Goal: Task Accomplishment & Management: Manage account settings

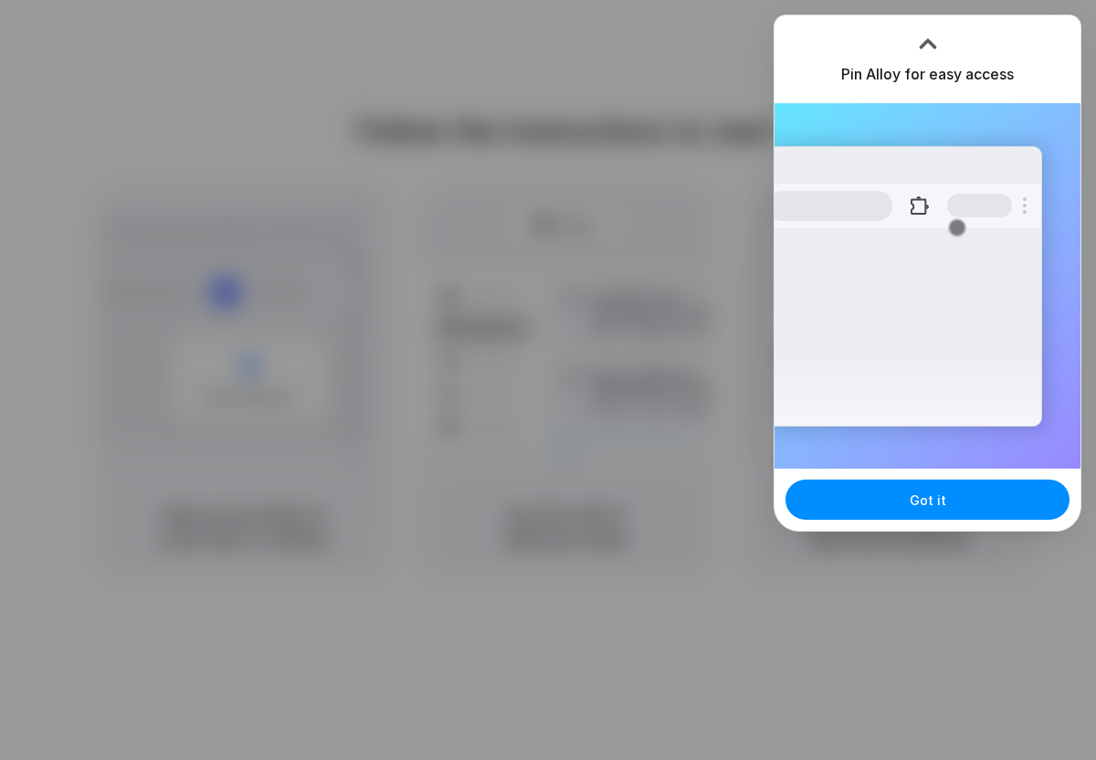
click at [606, 339] on div at bounding box center [548, 380] width 1096 height 760
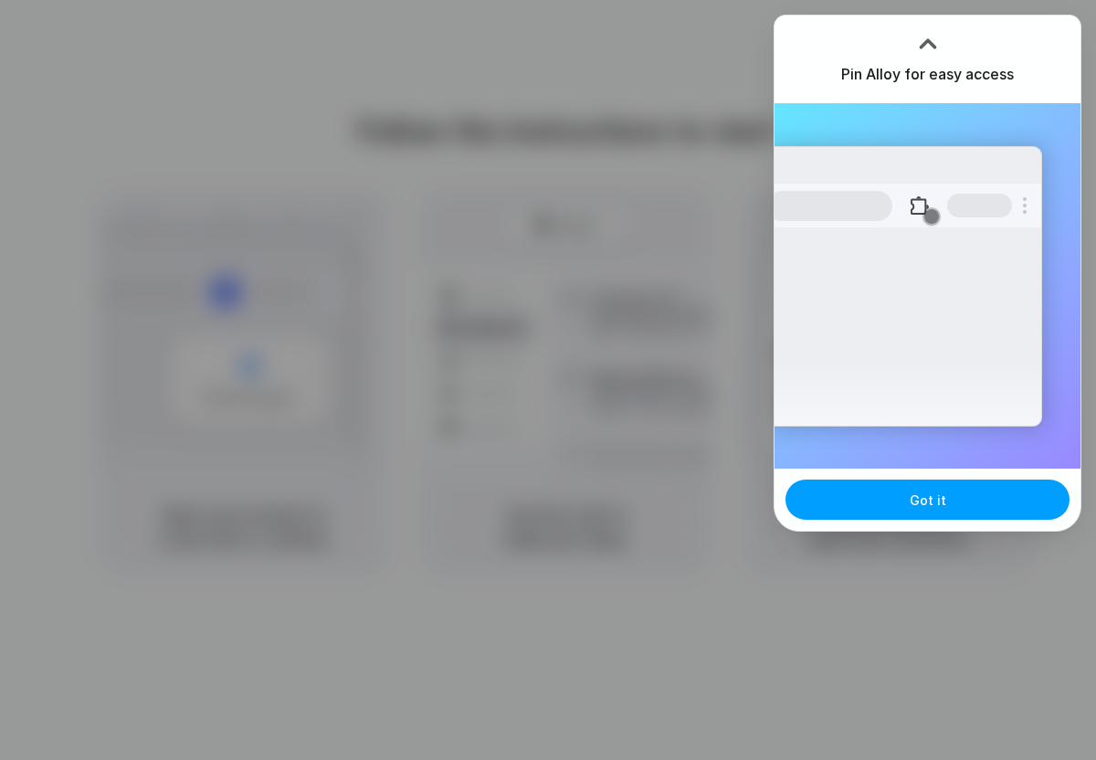
click at [951, 503] on button "Got it" at bounding box center [927, 499] width 284 height 40
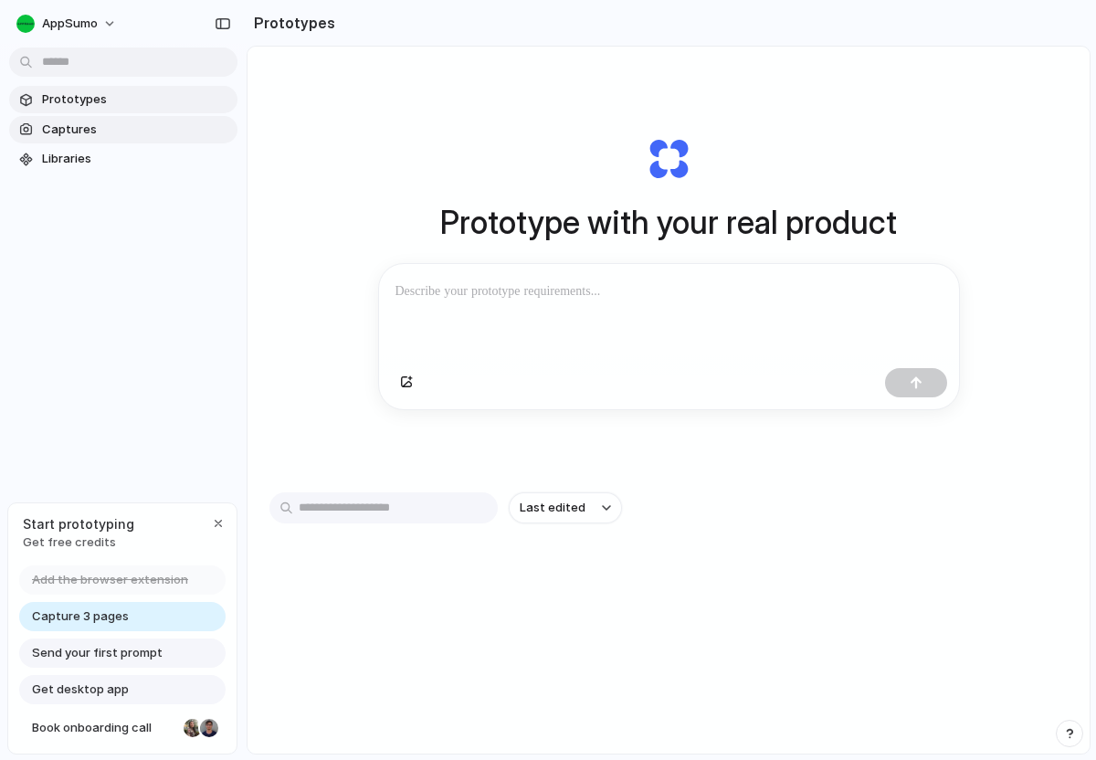
click at [77, 125] on span "Captures" at bounding box center [136, 130] width 188 height 18
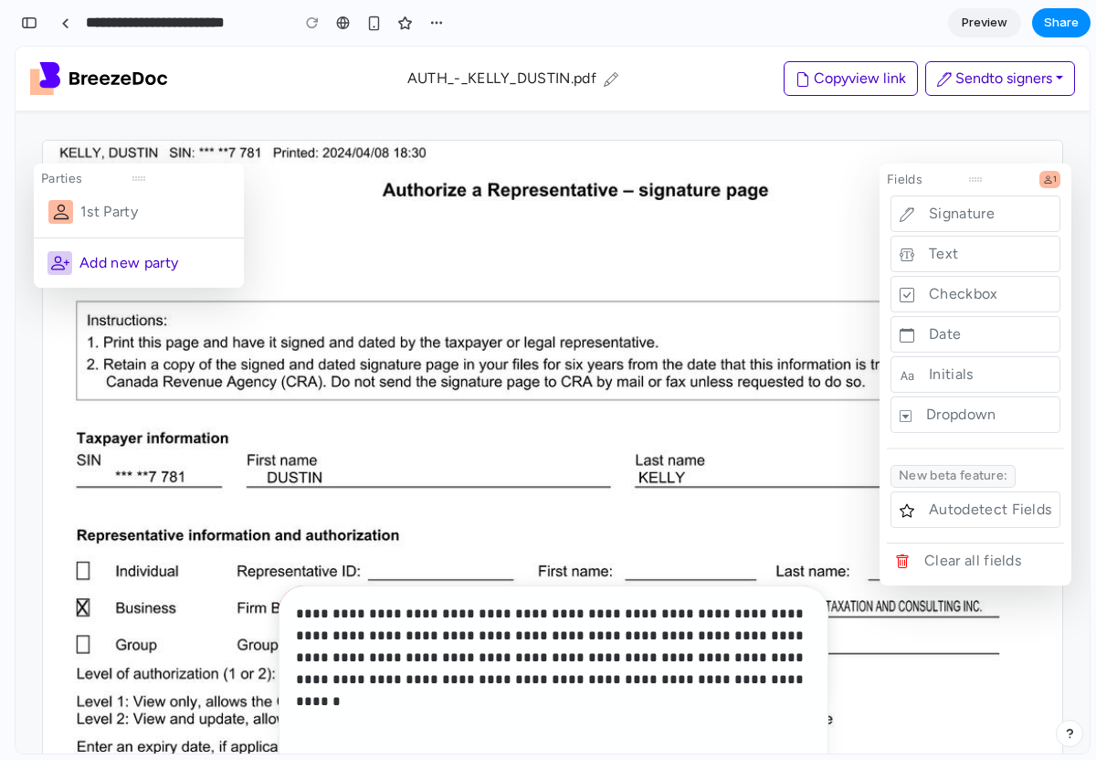
scroll to position [47, 0]
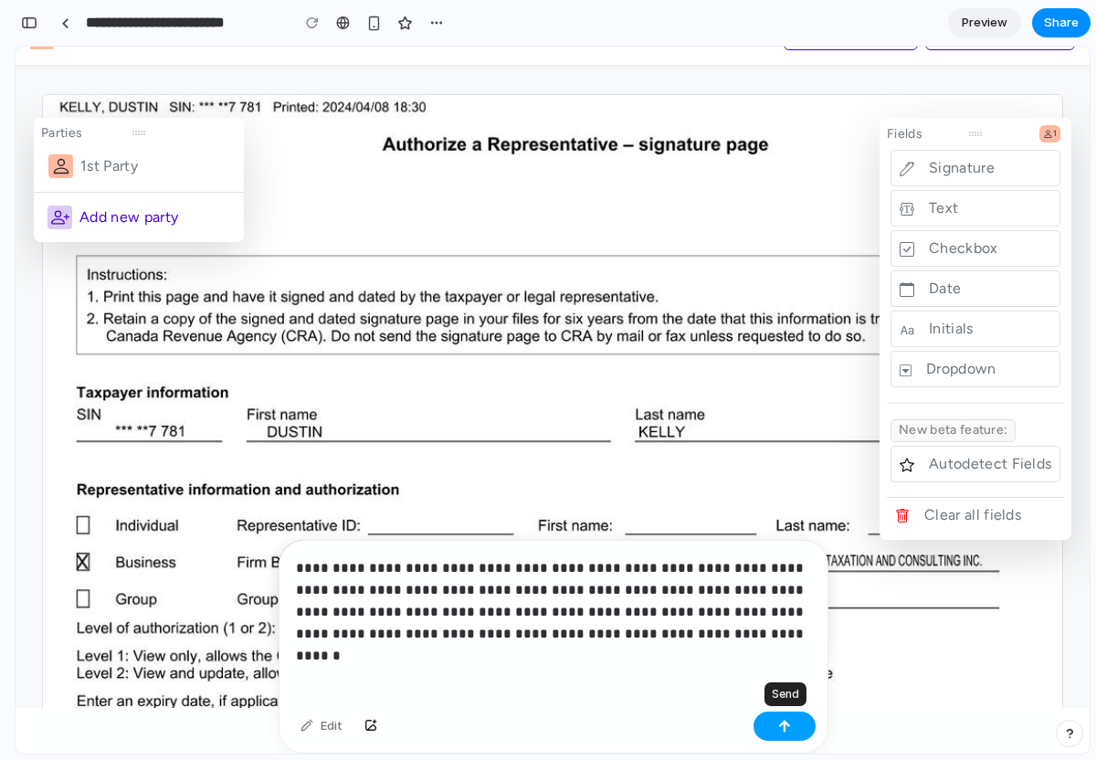
click at [809, 721] on button "button" at bounding box center [784, 725] width 62 height 29
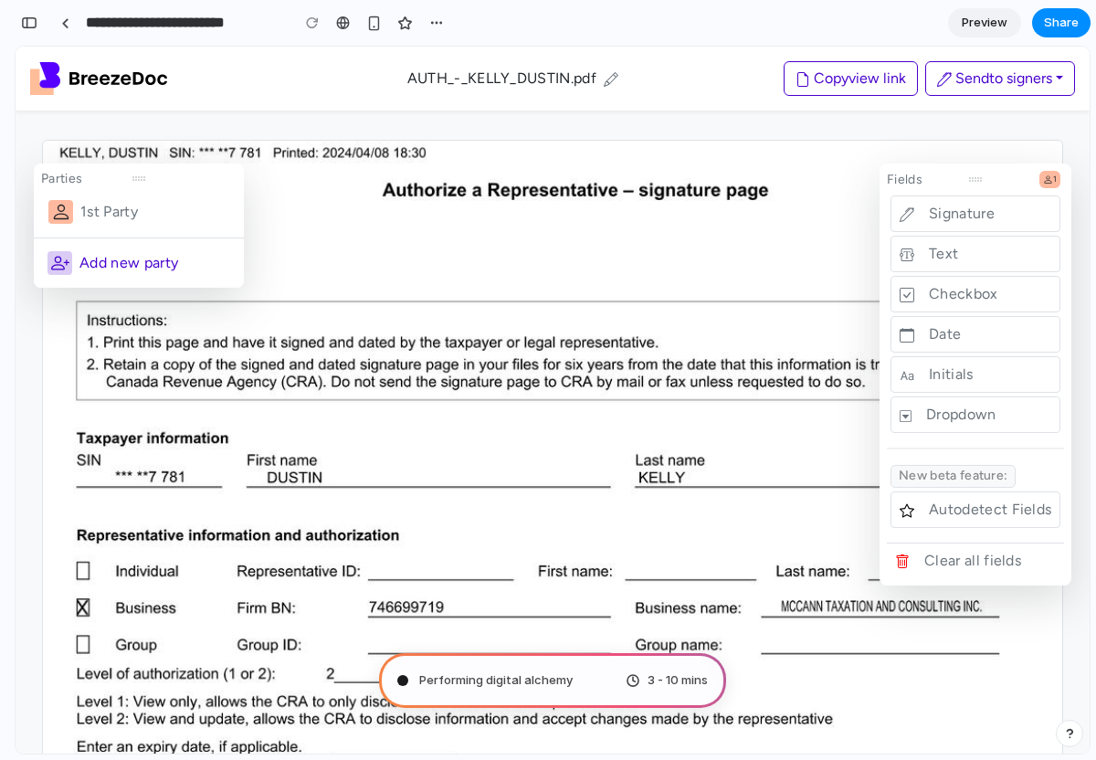
scroll to position [114, 0]
click at [465, 676] on span "Distilling requirements" at bounding box center [483, 680] width 129 height 18
click at [982, 20] on span "Preview" at bounding box center [985, 23] width 46 height 18
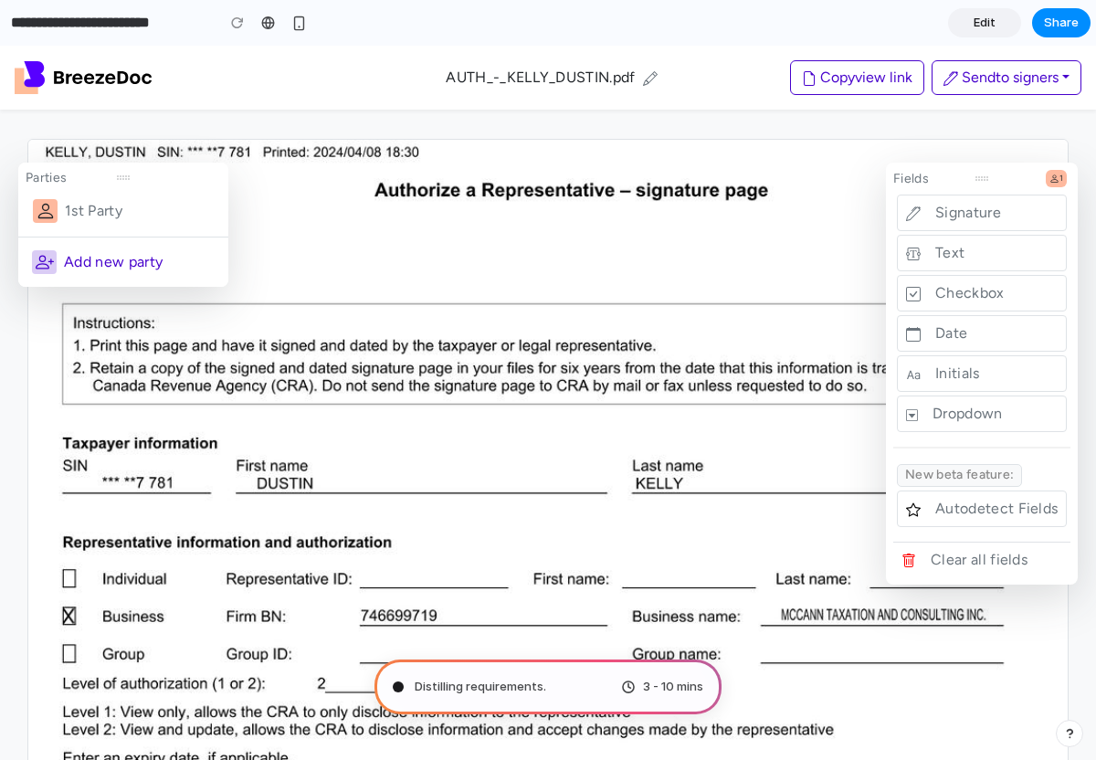
click at [982, 20] on span "Edit" at bounding box center [985, 23] width 22 height 18
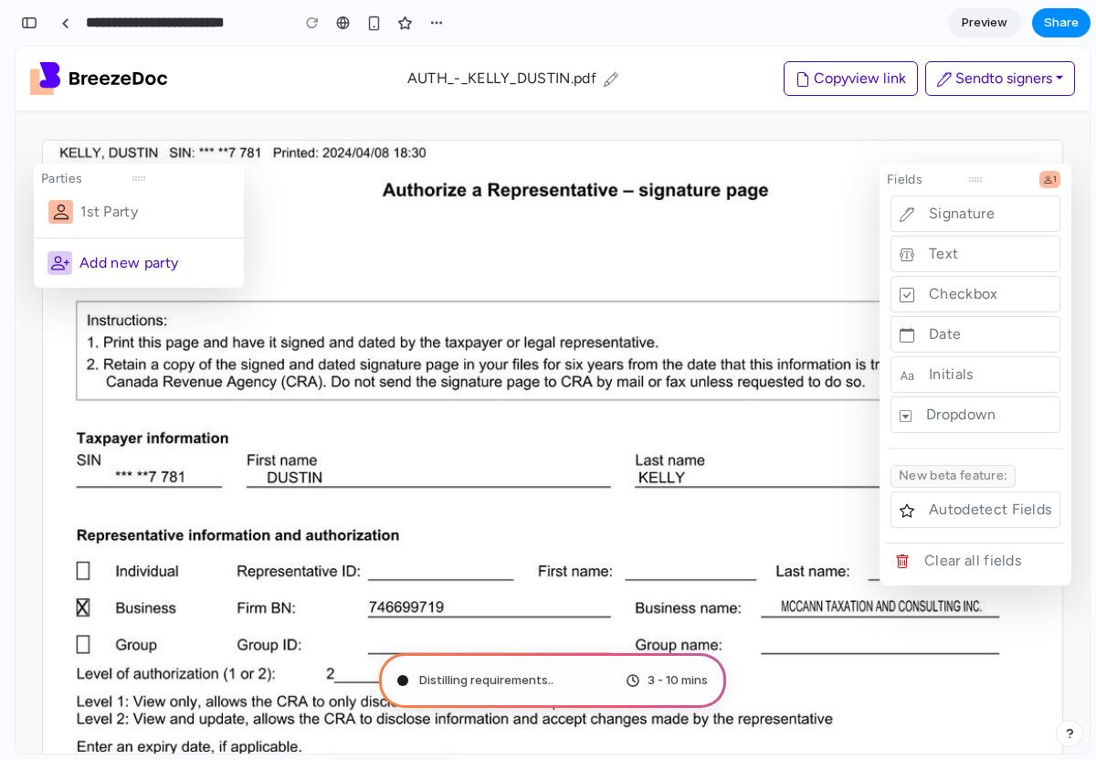
scroll to position [0, 16]
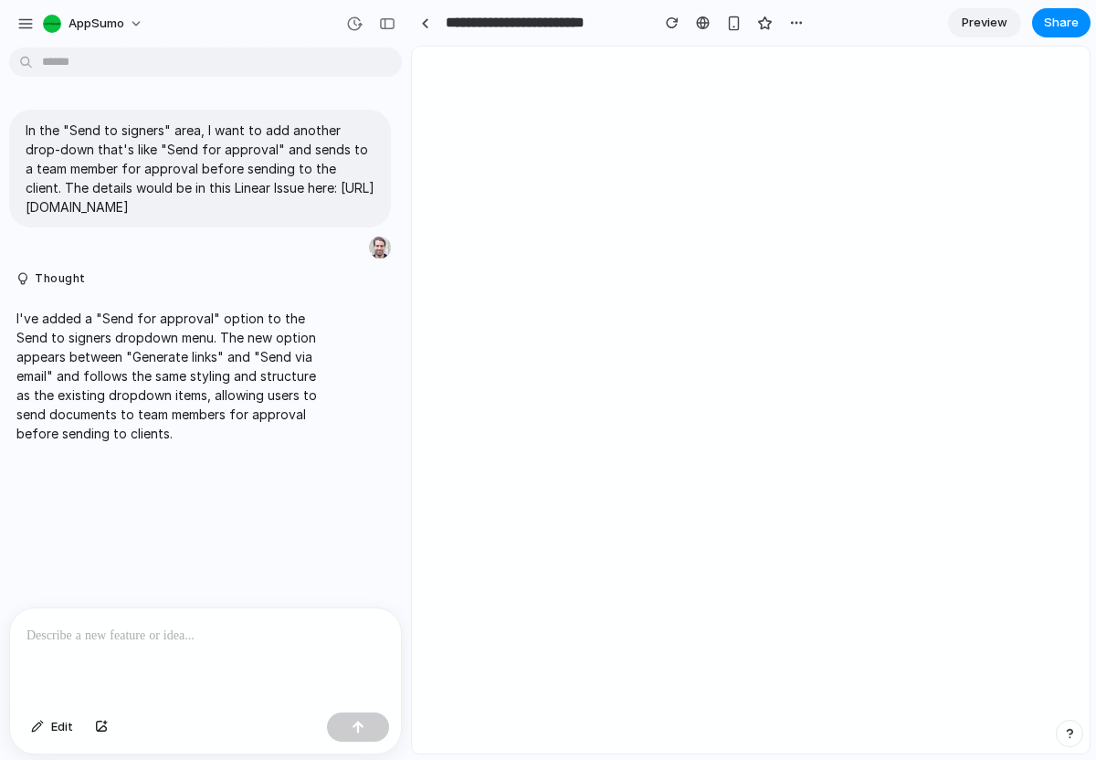
click at [162, 637] on p at bounding box center [205, 636] width 358 height 22
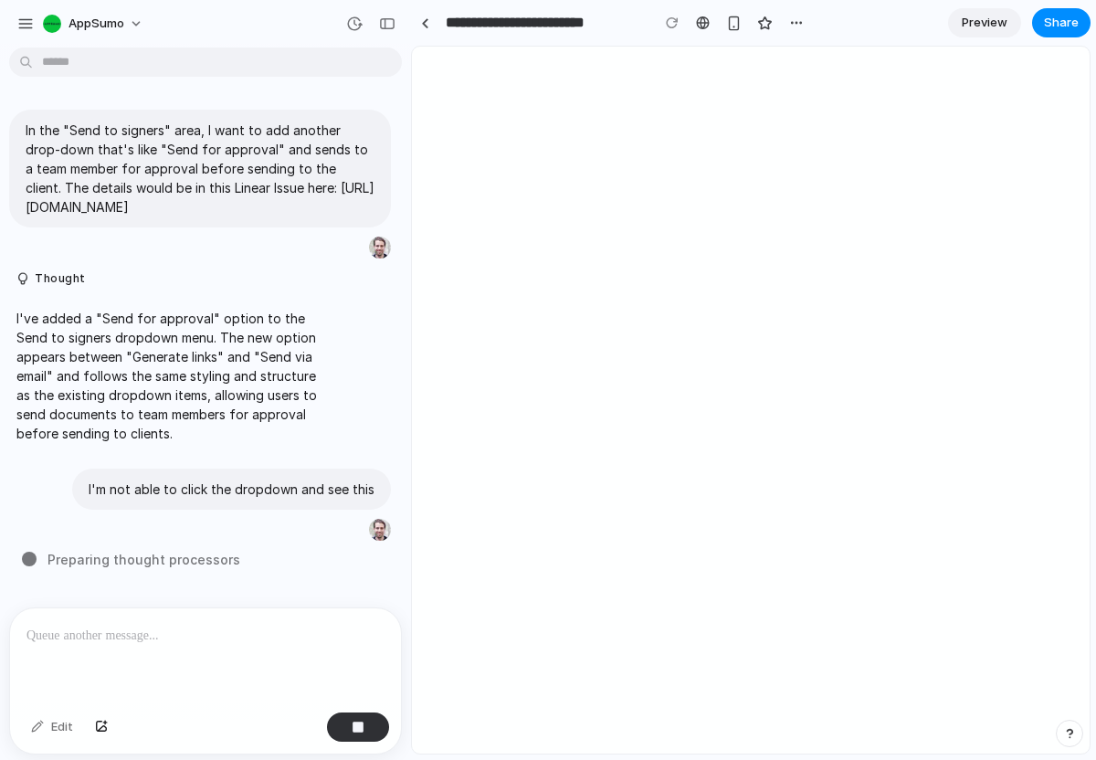
click at [995, 23] on span "Preview" at bounding box center [985, 23] width 46 height 18
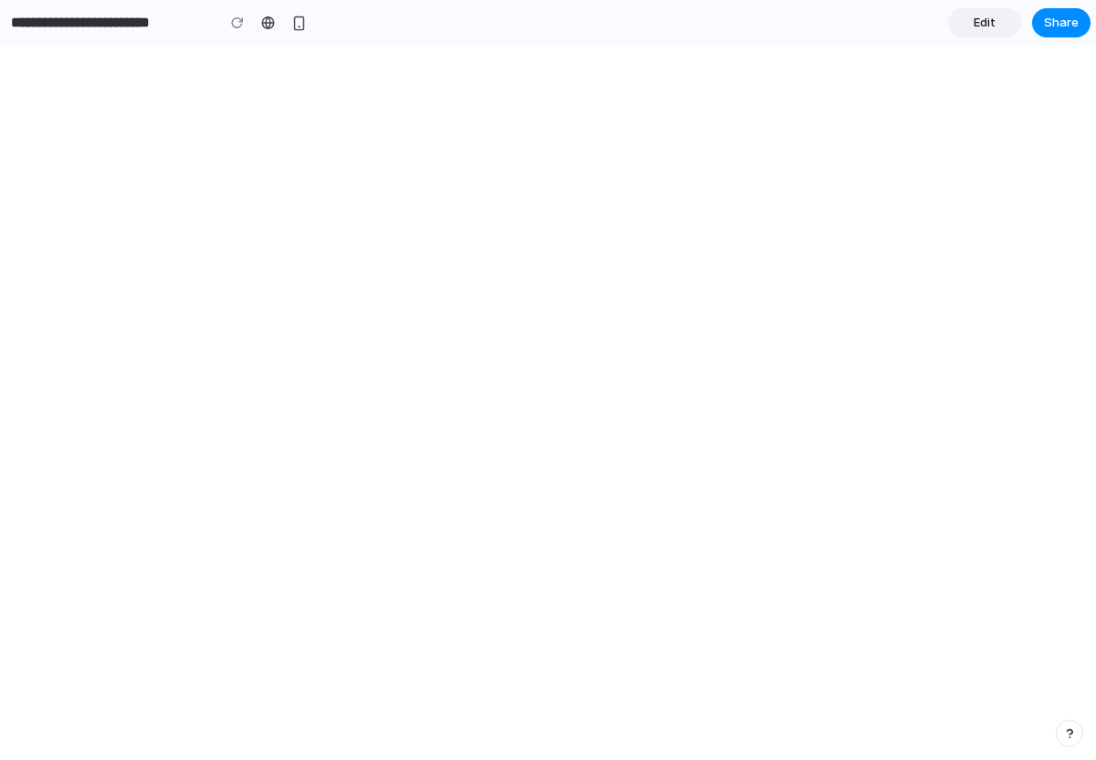
click at [994, 16] on span "Edit" at bounding box center [985, 23] width 22 height 18
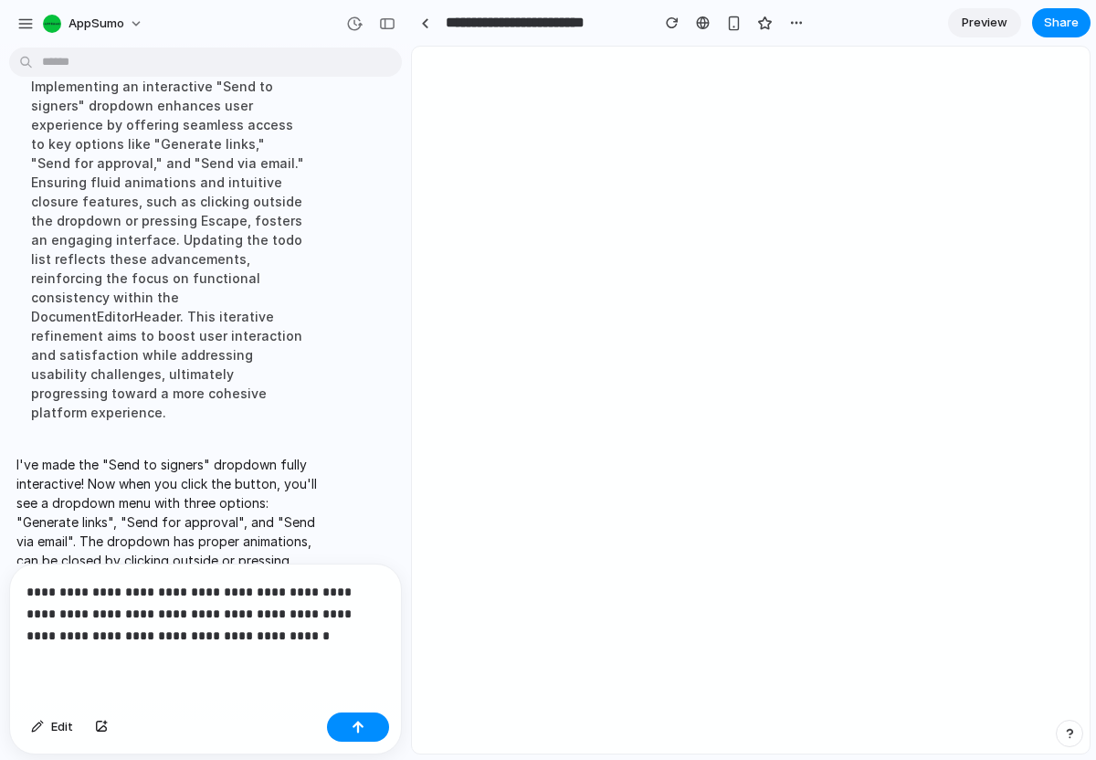
scroll to position [679, 0]
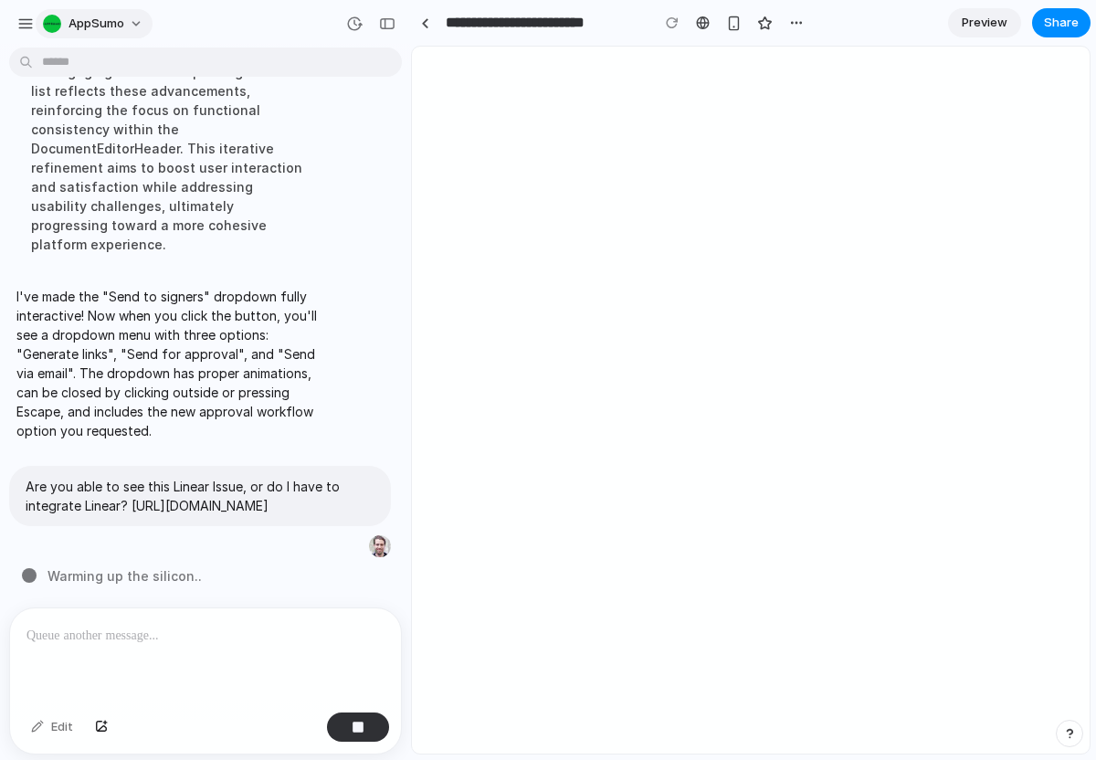
click at [136, 27] on button "AppSumo" at bounding box center [94, 23] width 117 height 29
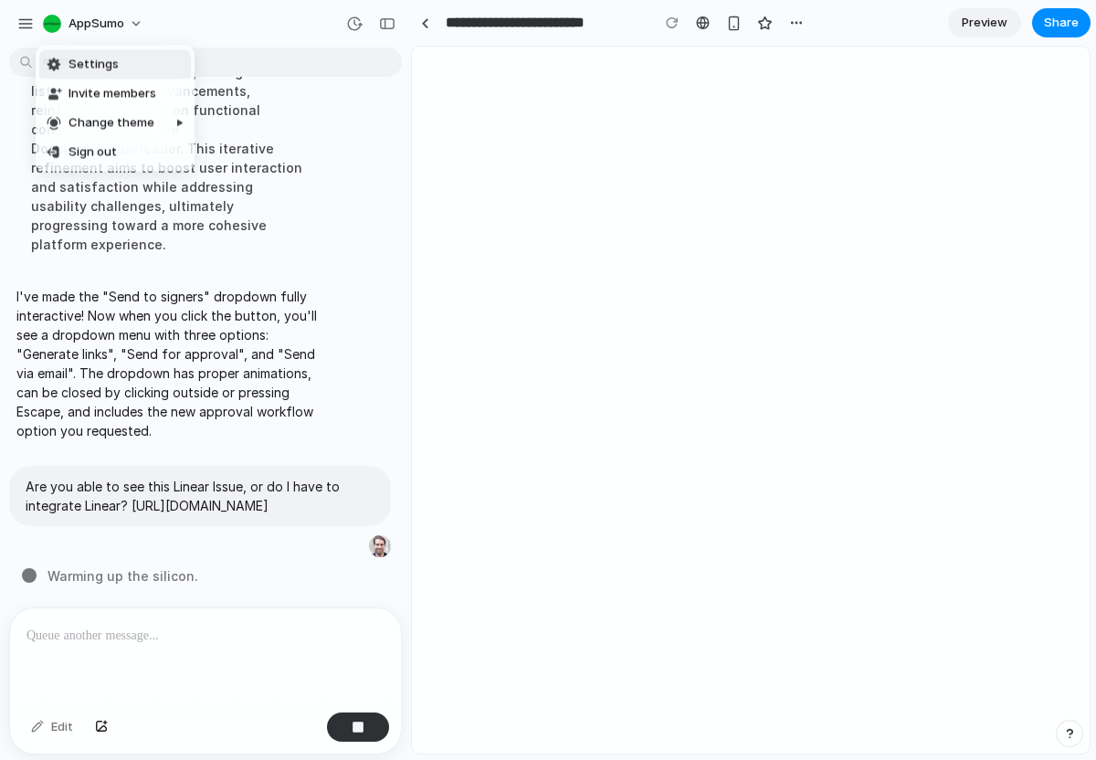
click at [134, 68] on li "Settings" at bounding box center [115, 64] width 152 height 29
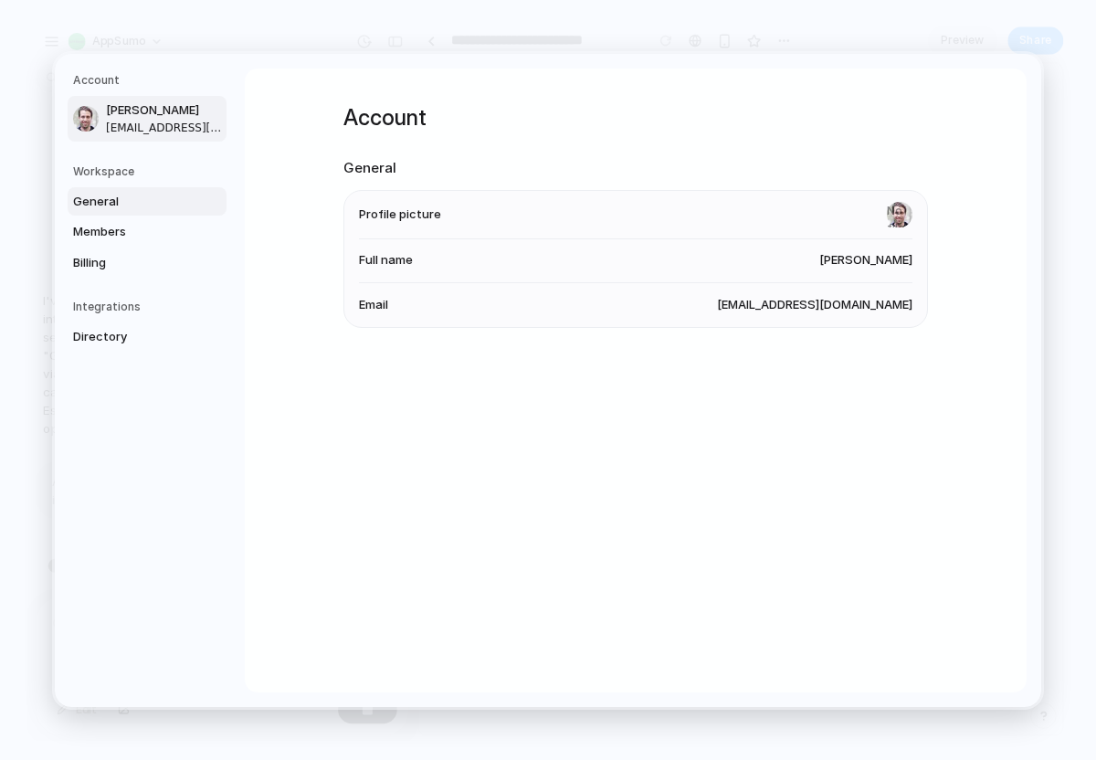
click at [125, 197] on span "General" at bounding box center [131, 201] width 117 height 18
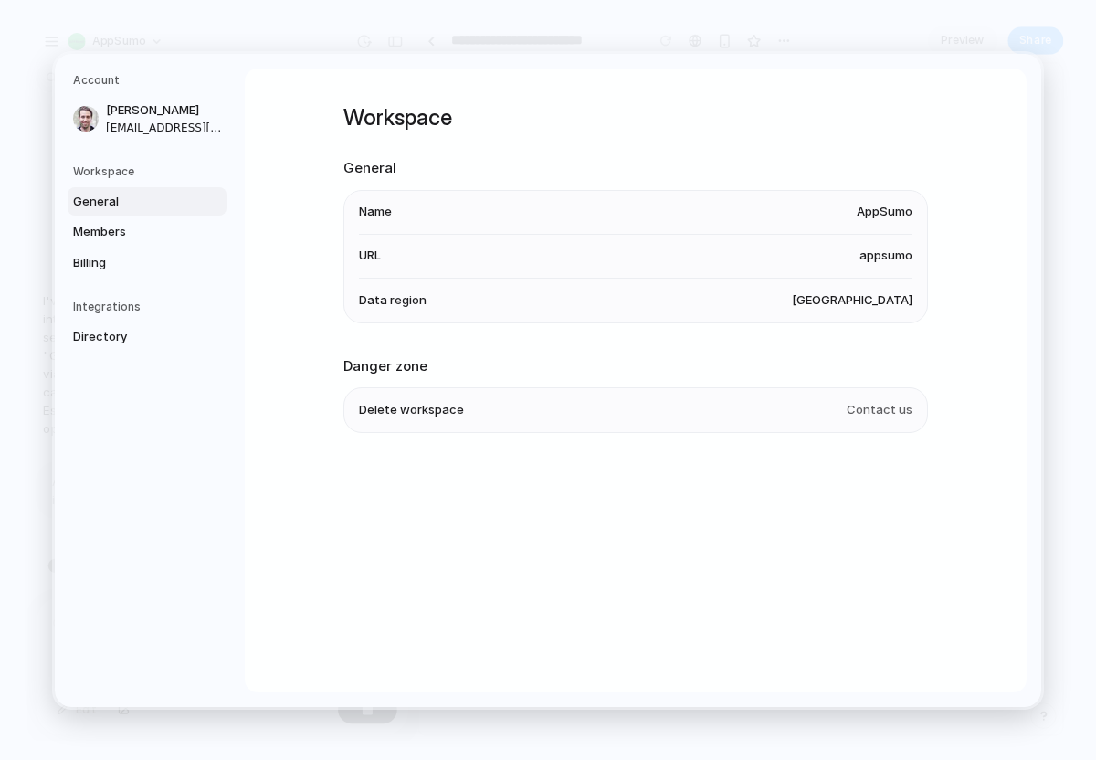
click at [703, 224] on li "Name AppSumo" at bounding box center [635, 212] width 553 height 44
click at [870, 216] on span "AppSumo" at bounding box center [885, 212] width 56 height 18
click at [155, 234] on span "Members" at bounding box center [131, 232] width 117 height 18
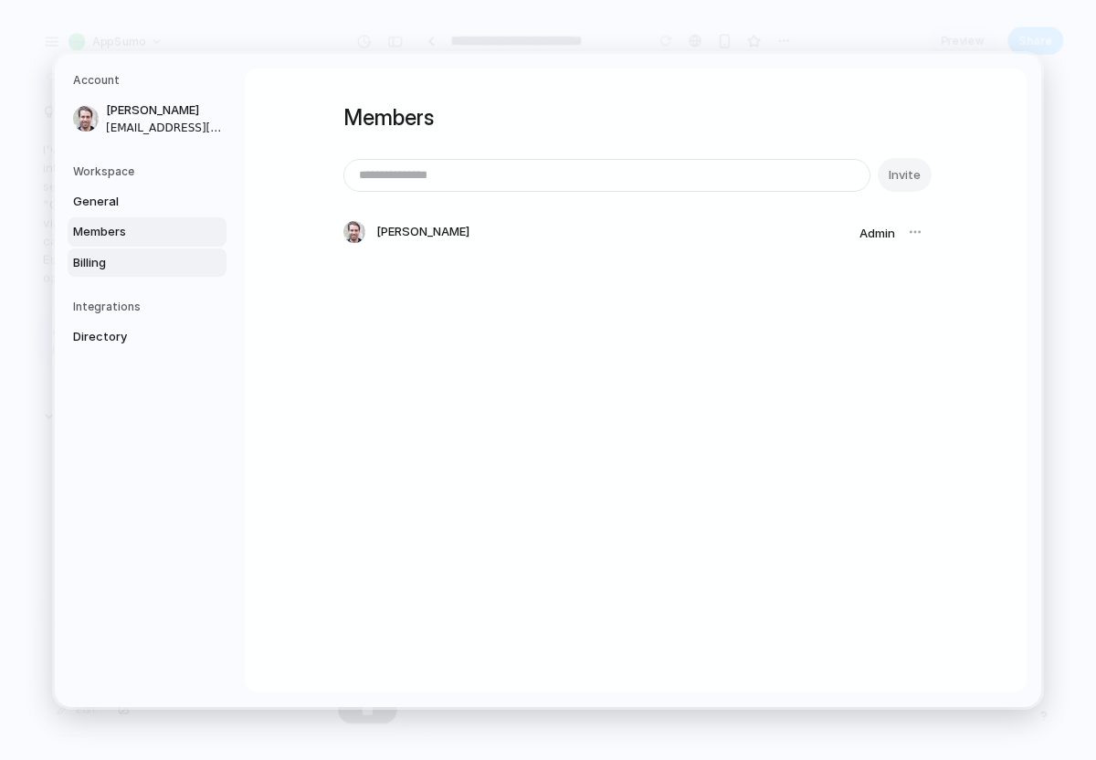
click at [121, 258] on span "Billing" at bounding box center [131, 262] width 117 height 18
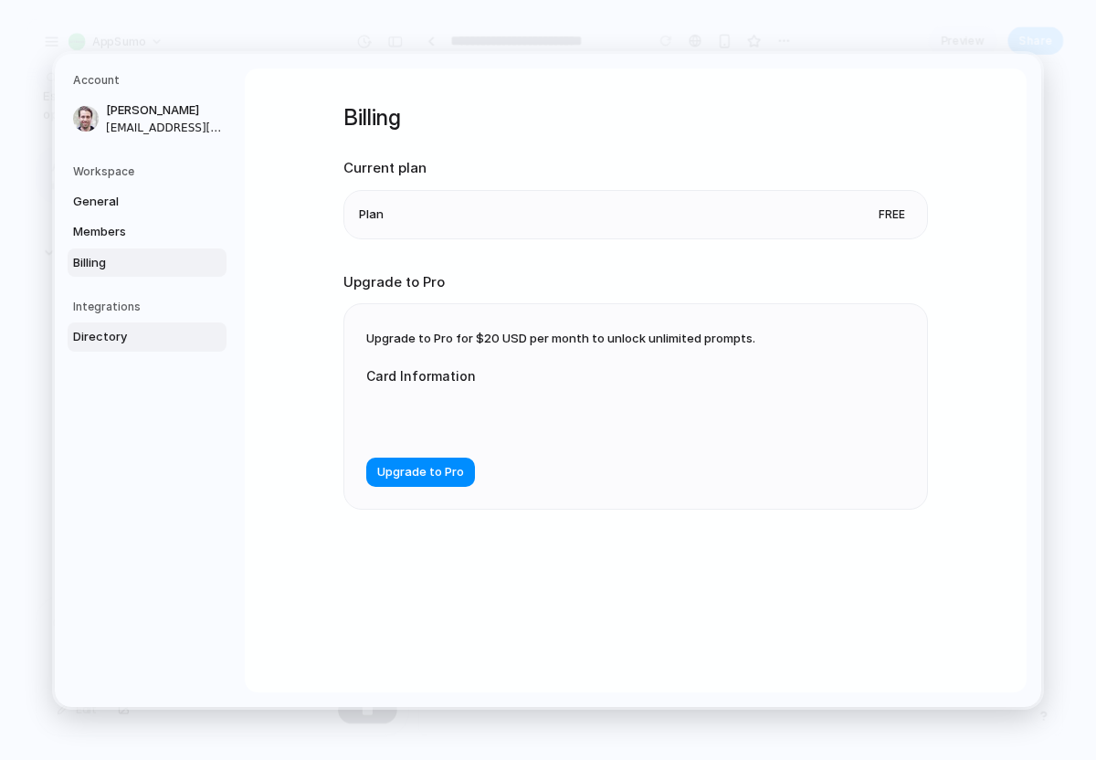
scroll to position [678, 0]
click at [138, 347] on link "Directory" at bounding box center [147, 336] width 159 height 29
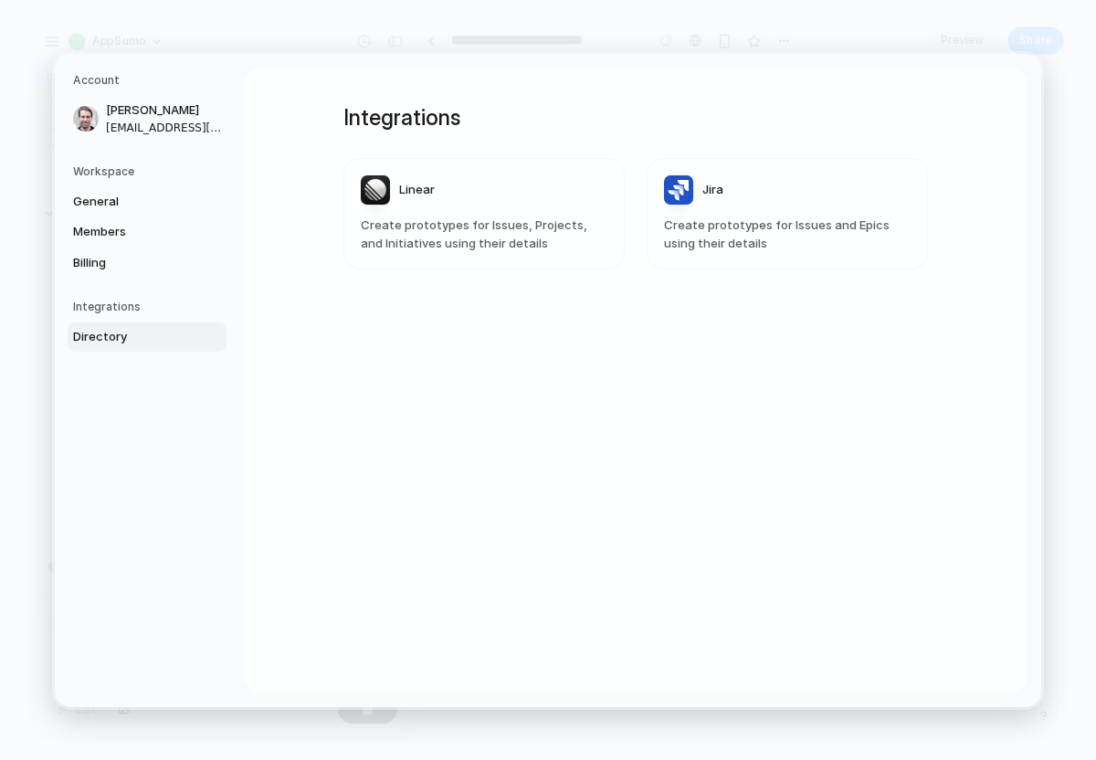
click at [516, 212] on article "Linear Create prototypes for Issues, Projects, and Initiatives using their deta…" at bounding box center [483, 213] width 281 height 111
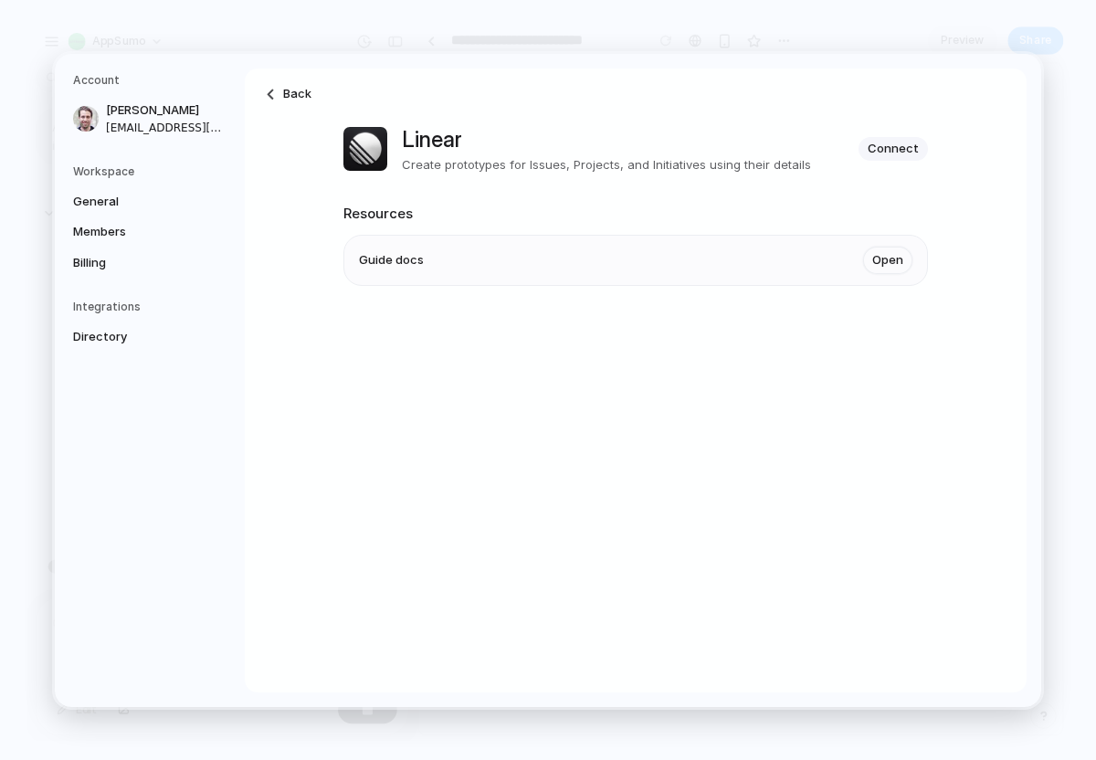
click at [900, 161] on div "Linear Create prototypes for Issues, Projects, and Initiatives using their deta…" at bounding box center [635, 148] width 584 height 51
click at [900, 149] on span "Connect" at bounding box center [893, 149] width 51 height 18
click at [894, 259] on link "Open" at bounding box center [887, 260] width 49 height 27
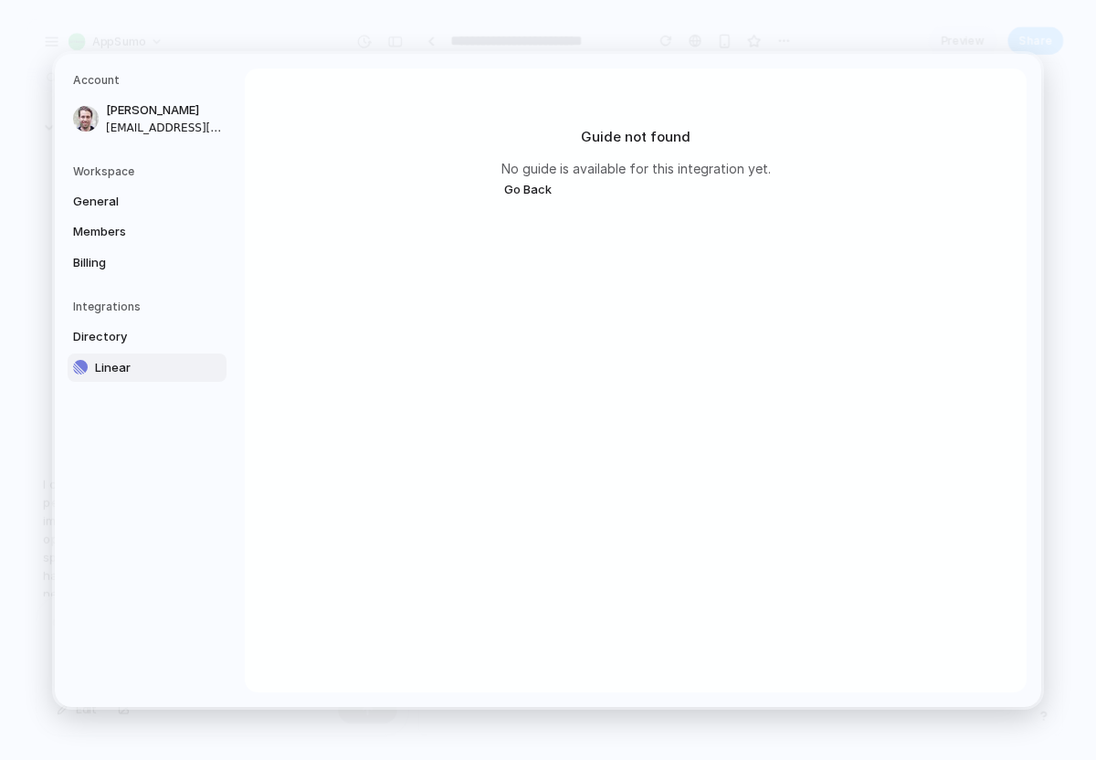
scroll to position [812, 0]
click at [532, 188] on button "Go Back" at bounding box center [527, 189] width 53 height 24
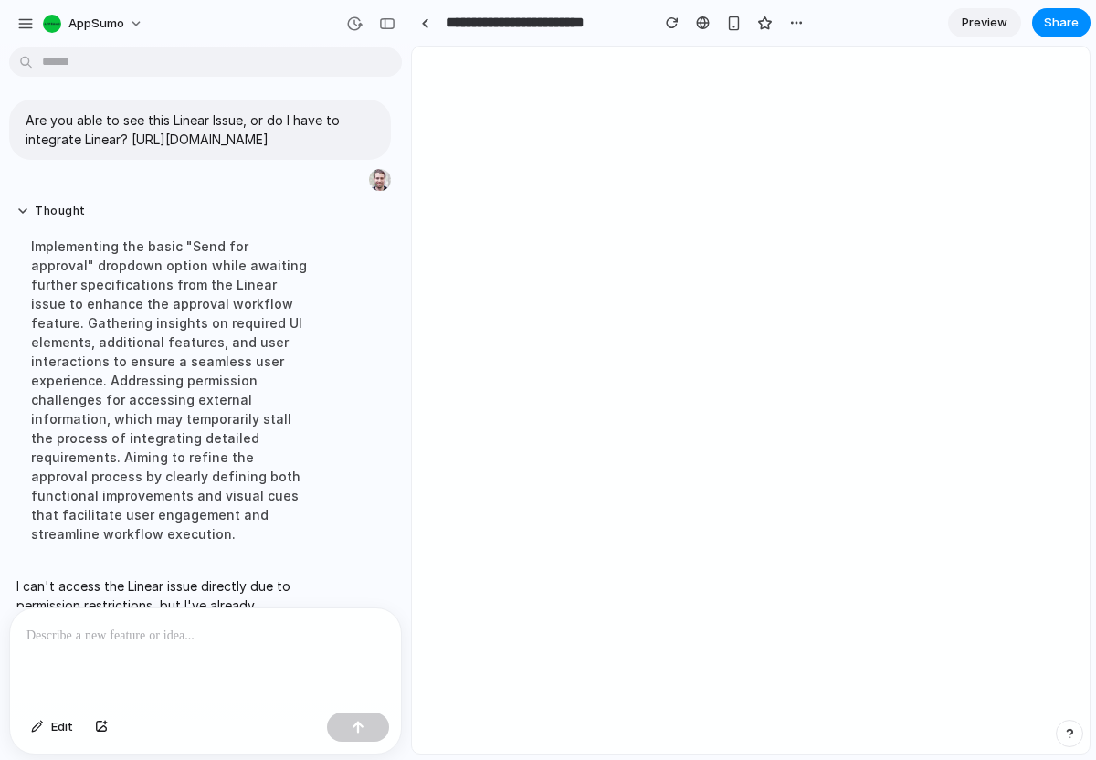
scroll to position [812, 0]
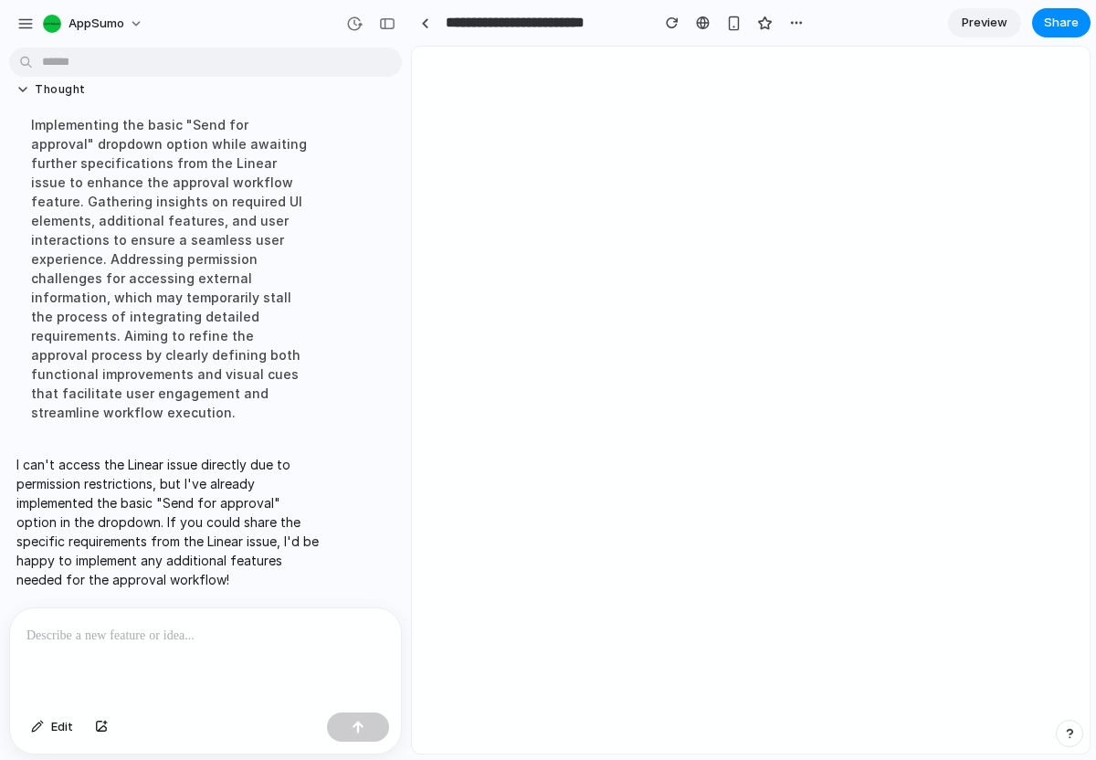
click at [244, 653] on div at bounding box center [205, 656] width 391 height 97
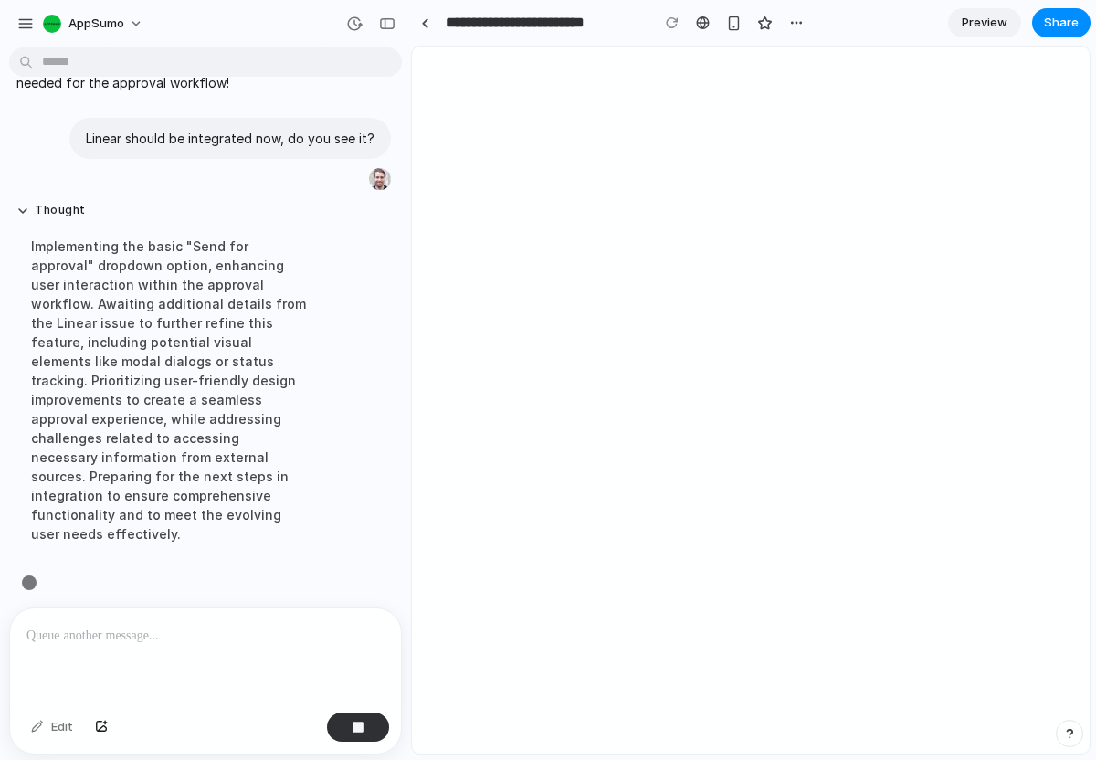
scroll to position [960, 0]
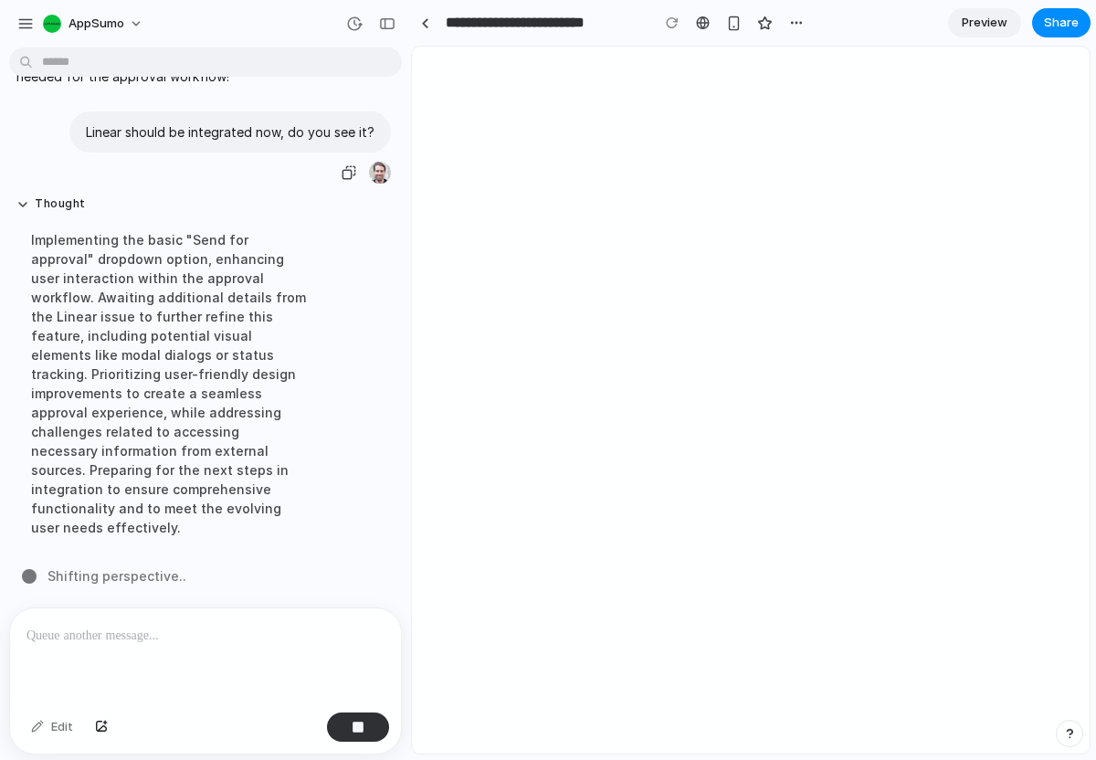
click at [330, 142] on p "Linear should be integrated now, do you see it?" at bounding box center [230, 131] width 289 height 19
click at [54, 728] on div "Edit" at bounding box center [52, 726] width 60 height 29
click at [365, 721] on button "button" at bounding box center [358, 726] width 62 height 29
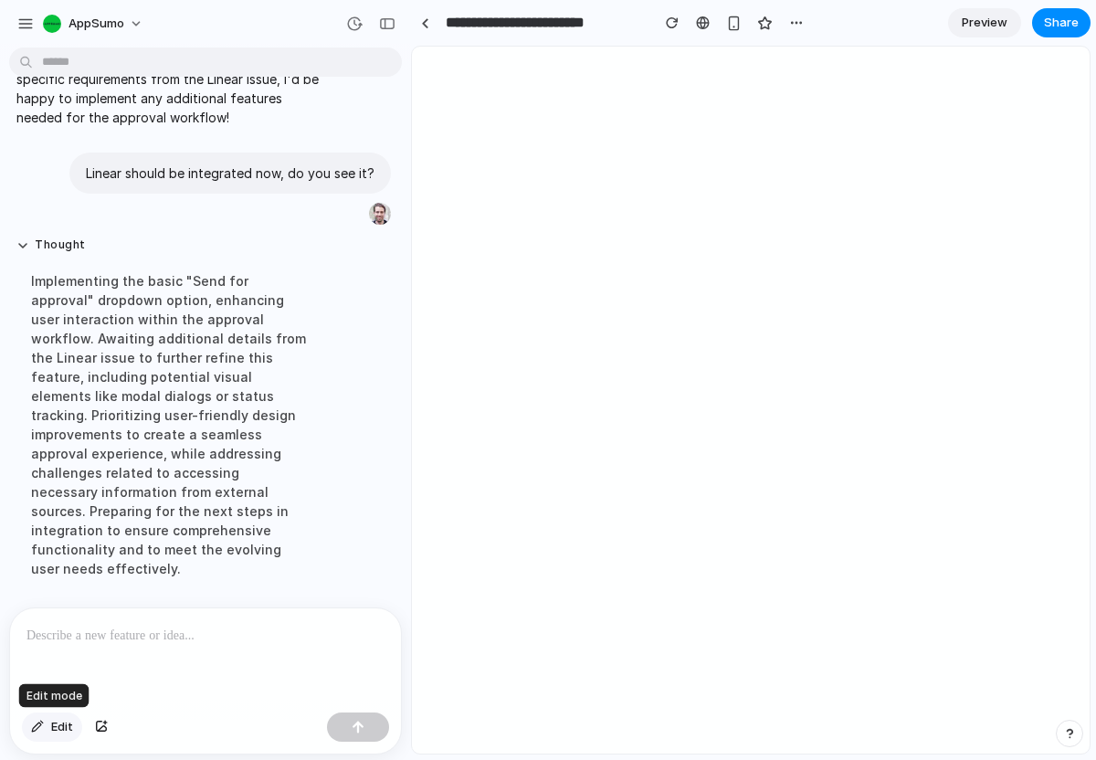
click at [41, 731] on div "button" at bounding box center [37, 726] width 13 height 11
click at [258, 183] on p "Linear should be integrated now, do you see it?" at bounding box center [230, 172] width 289 height 19
click at [47, 721] on button "Edit" at bounding box center [52, 726] width 60 height 29
click at [131, 630] on p at bounding box center [205, 636] width 358 height 22
click at [807, 29] on button "button" at bounding box center [796, 22] width 27 height 27
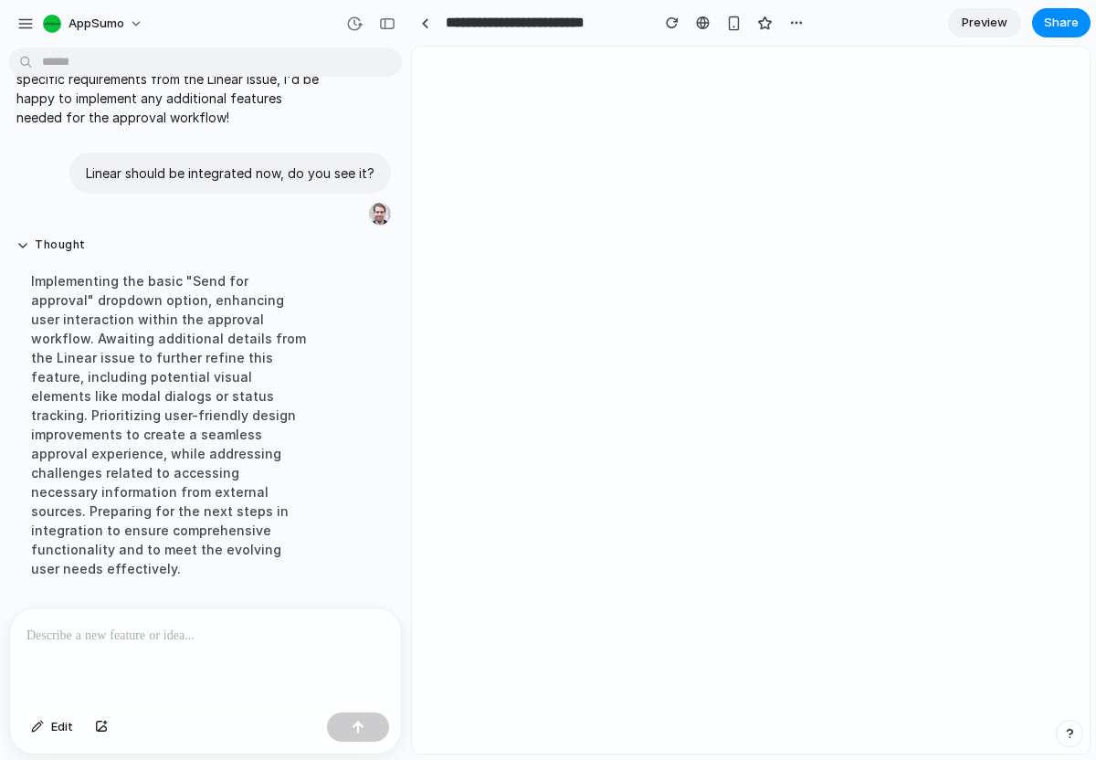
click at [789, 30] on div "Duplicate Delete" at bounding box center [548, 380] width 1096 height 760
click at [789, 30] on button "button" at bounding box center [796, 22] width 27 height 27
click at [811, 97] on div "Delete" at bounding box center [823, 92] width 58 height 18
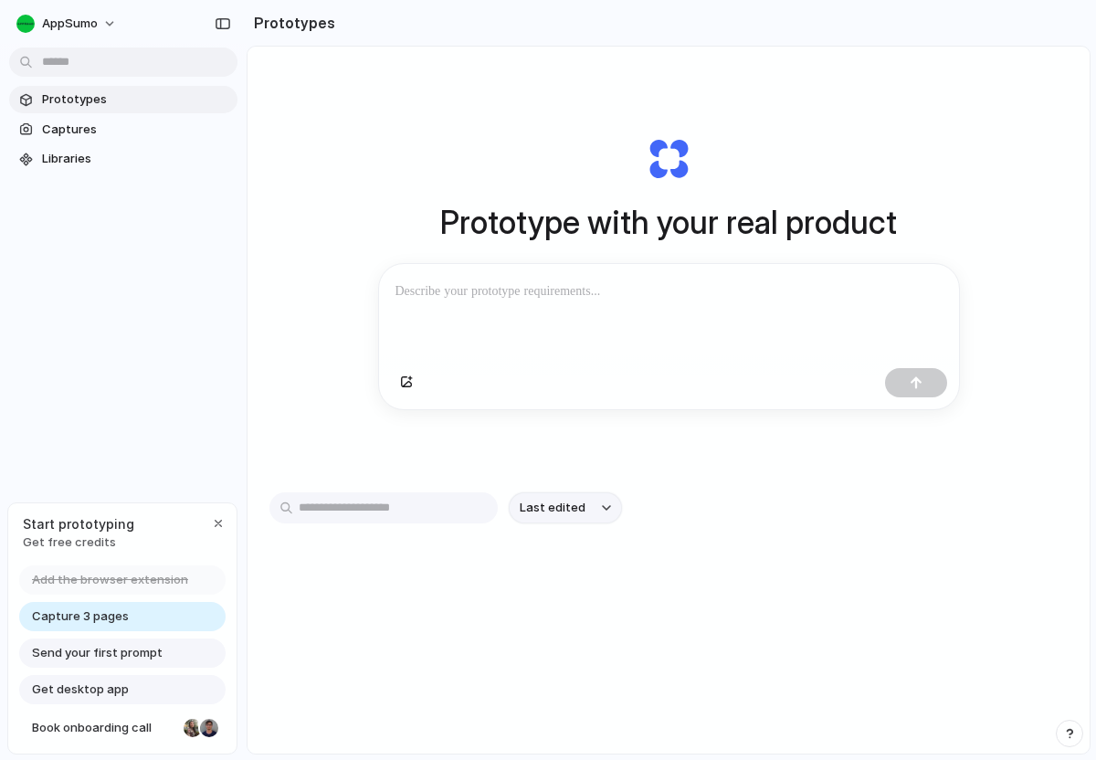
click at [578, 523] on div "Last edited" at bounding box center [668, 507] width 798 height 31
click at [638, 311] on div at bounding box center [669, 312] width 580 height 97
click at [408, 386] on div "button" at bounding box center [406, 382] width 13 height 11
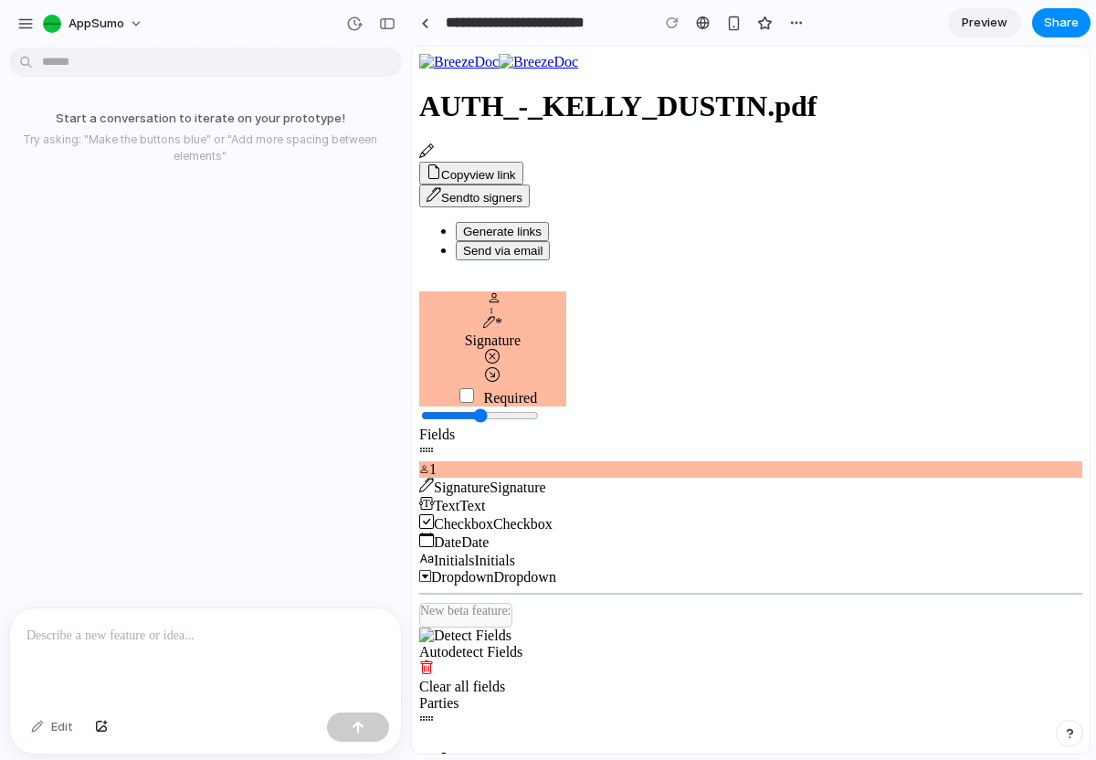
click at [530, 184] on button "Send to signers" at bounding box center [474, 195] width 111 height 23
click at [224, 654] on div at bounding box center [205, 656] width 391 height 97
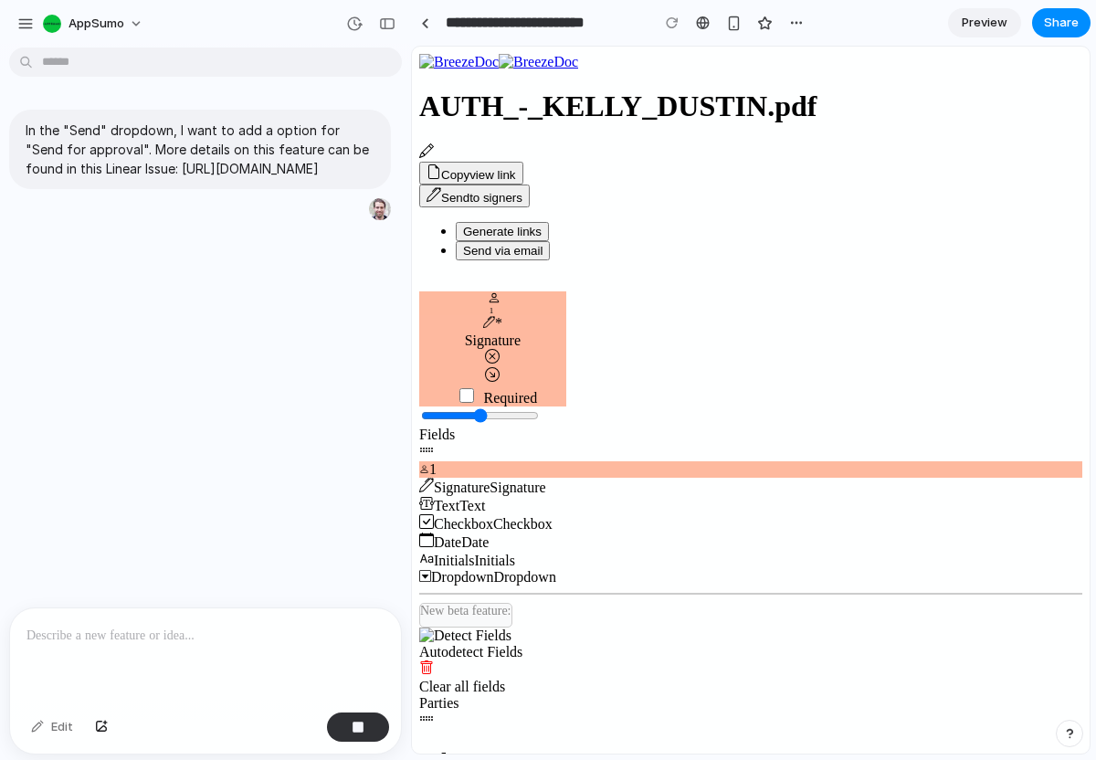
click at [530, 184] on button "Send to signers" at bounding box center [474, 195] width 111 height 23
click at [214, 648] on div at bounding box center [205, 656] width 391 height 97
click at [800, 23] on div "button" at bounding box center [796, 23] width 15 height 15
click at [828, 103] on li "Delete" at bounding box center [843, 92] width 114 height 29
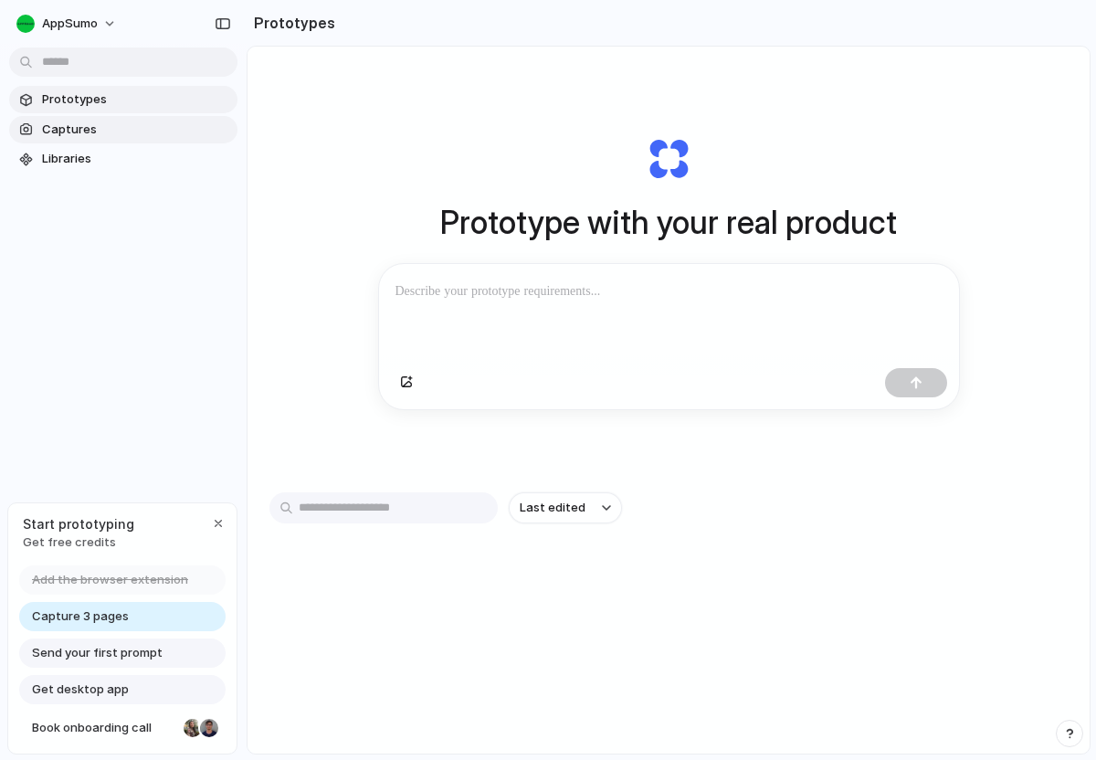
click at [82, 135] on span "Captures" at bounding box center [136, 130] width 188 height 18
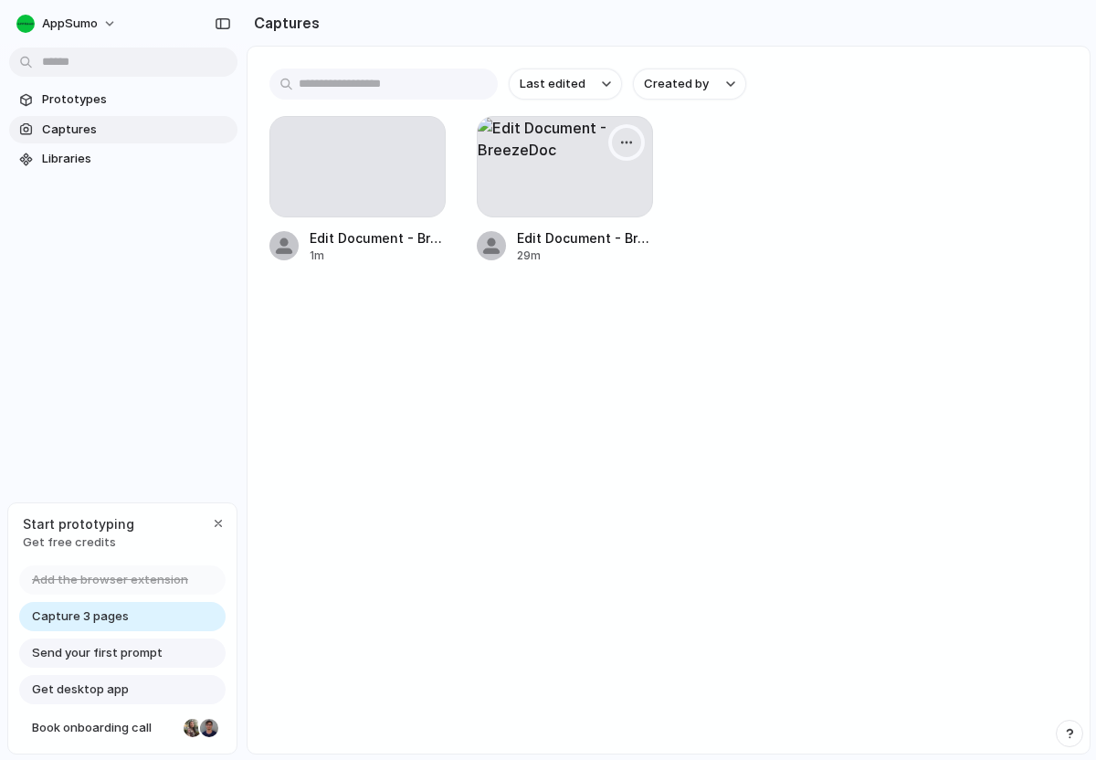
click at [628, 145] on div "button" at bounding box center [626, 142] width 15 height 15
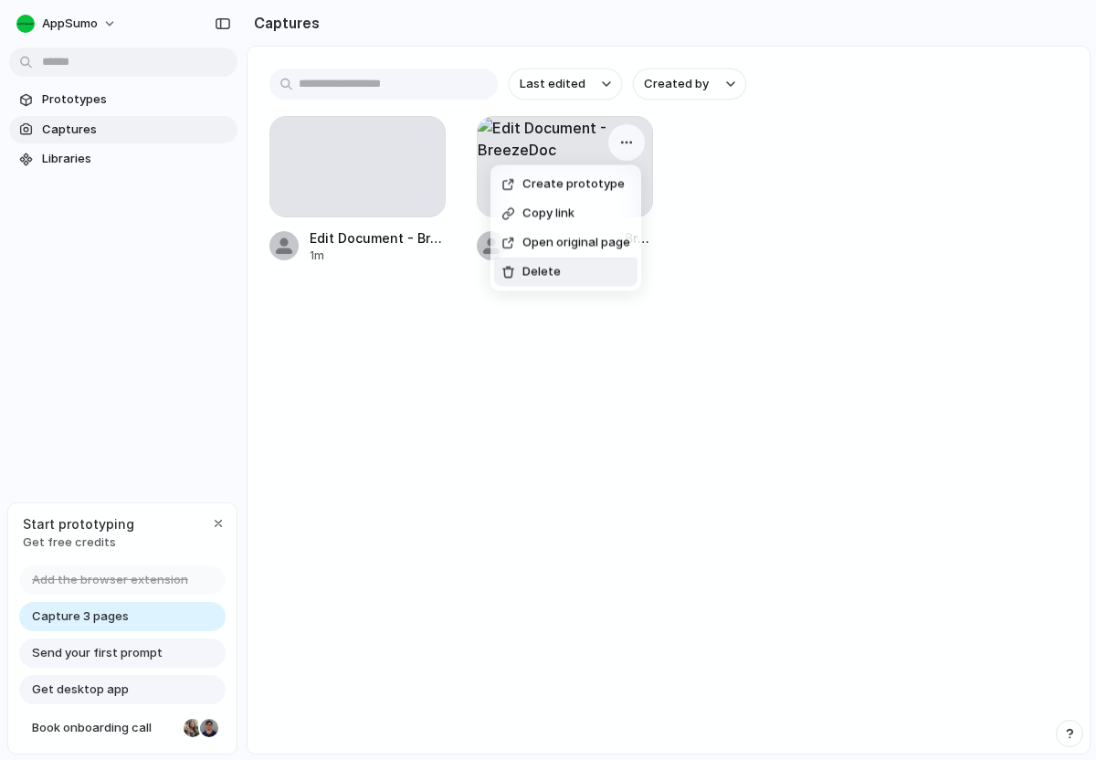
click at [571, 276] on li "Delete" at bounding box center [565, 272] width 143 height 29
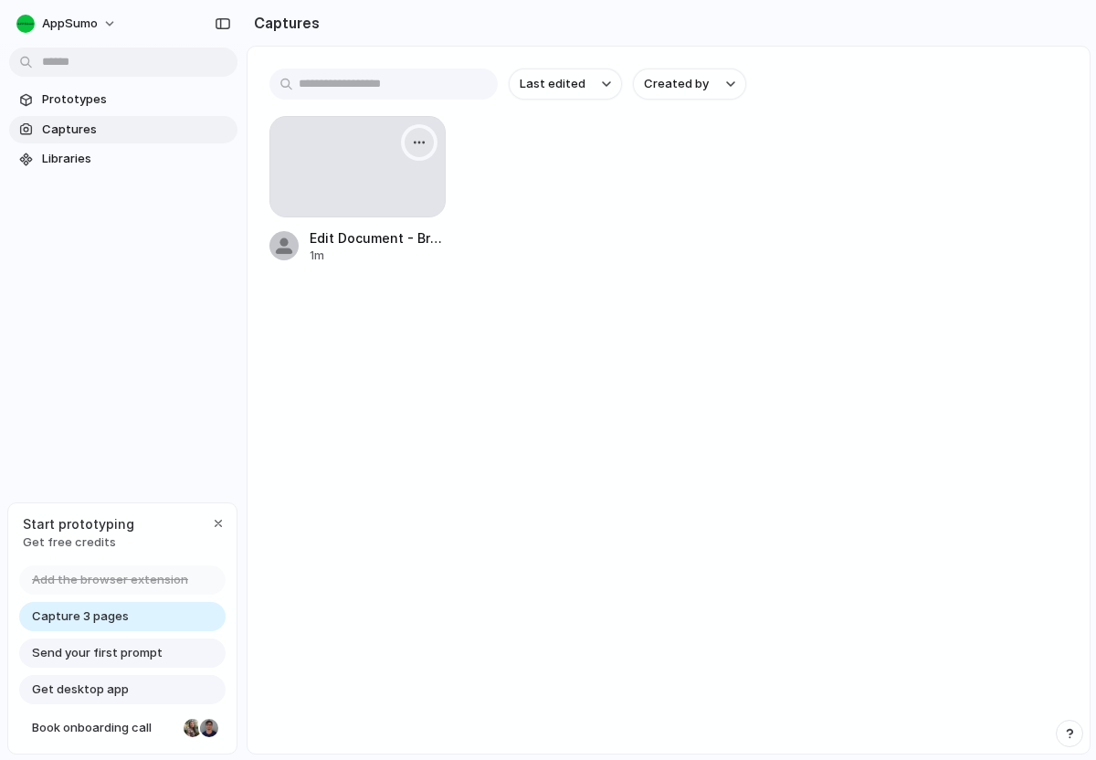
click at [427, 132] on button "button" at bounding box center [419, 142] width 29 height 29
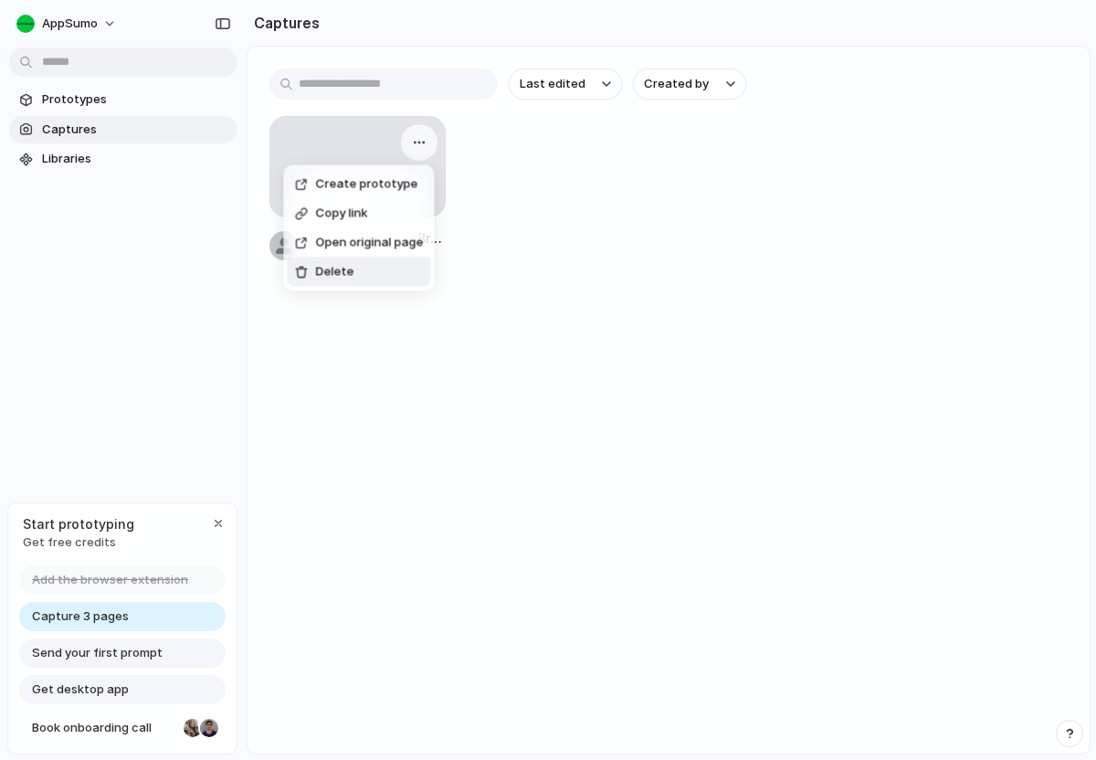
click at [377, 272] on li "Delete" at bounding box center [359, 272] width 143 height 29
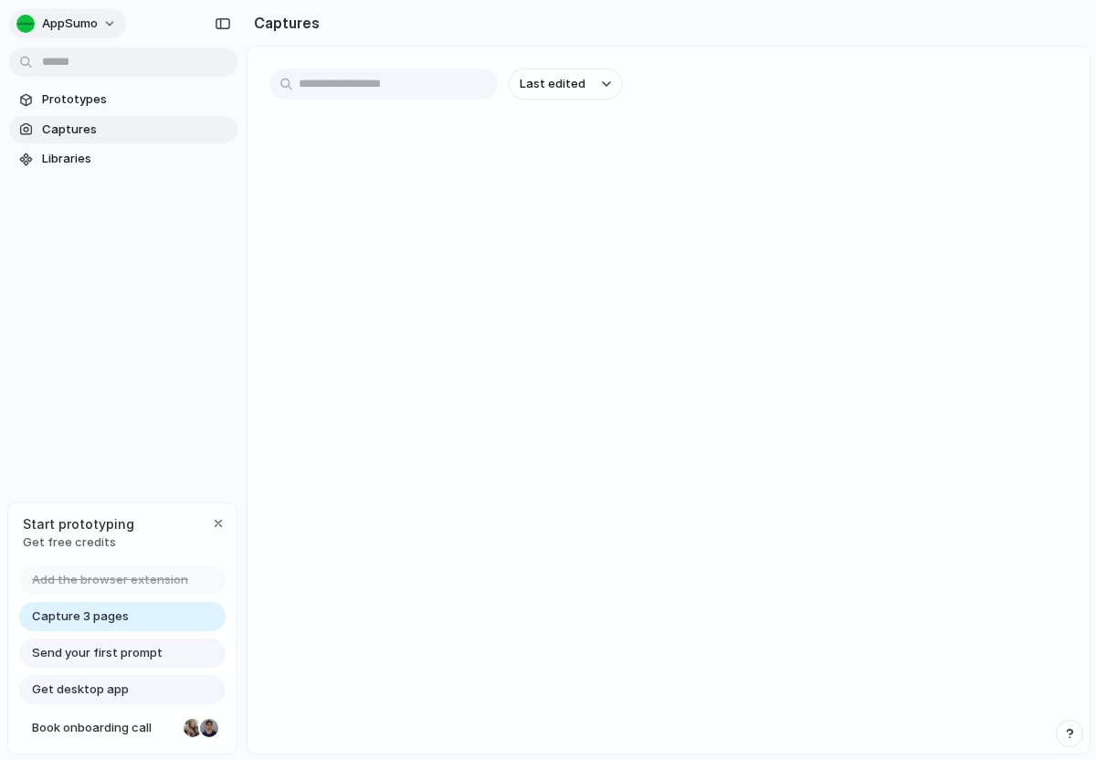
click at [111, 20] on button "AppSumo" at bounding box center [67, 23] width 117 height 29
click at [102, 67] on li "Settings" at bounding box center [89, 64] width 152 height 29
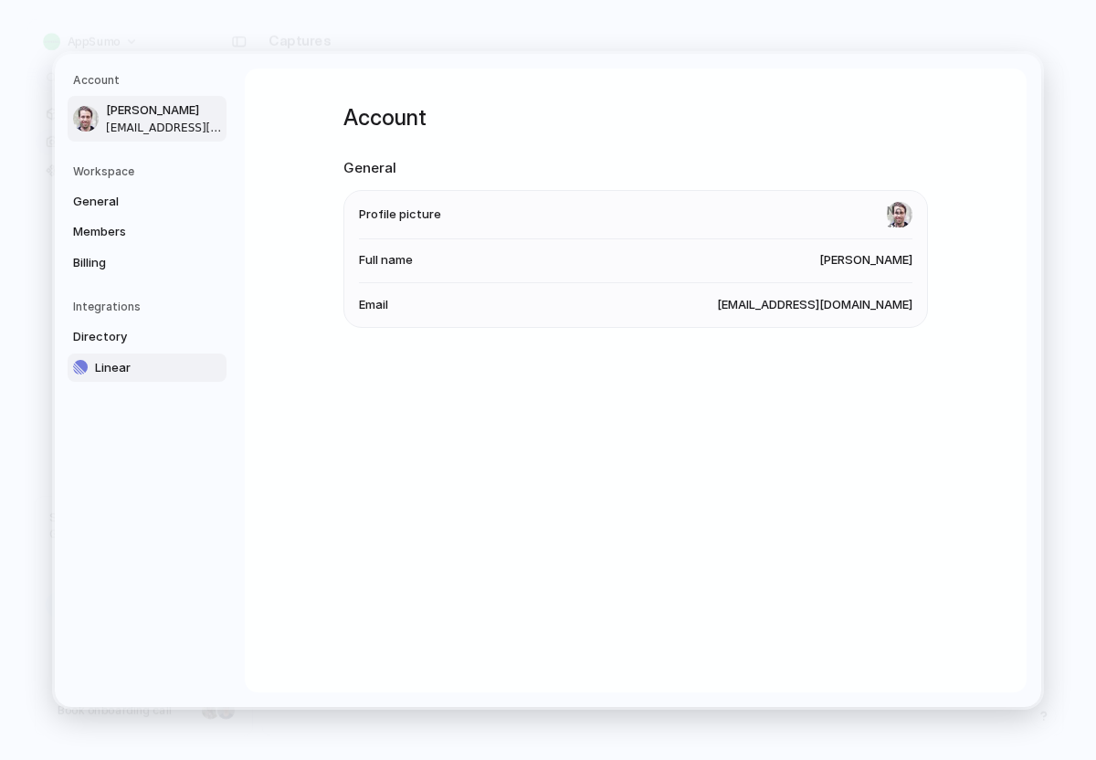
click at [123, 358] on span "Linear" at bounding box center [153, 367] width 117 height 18
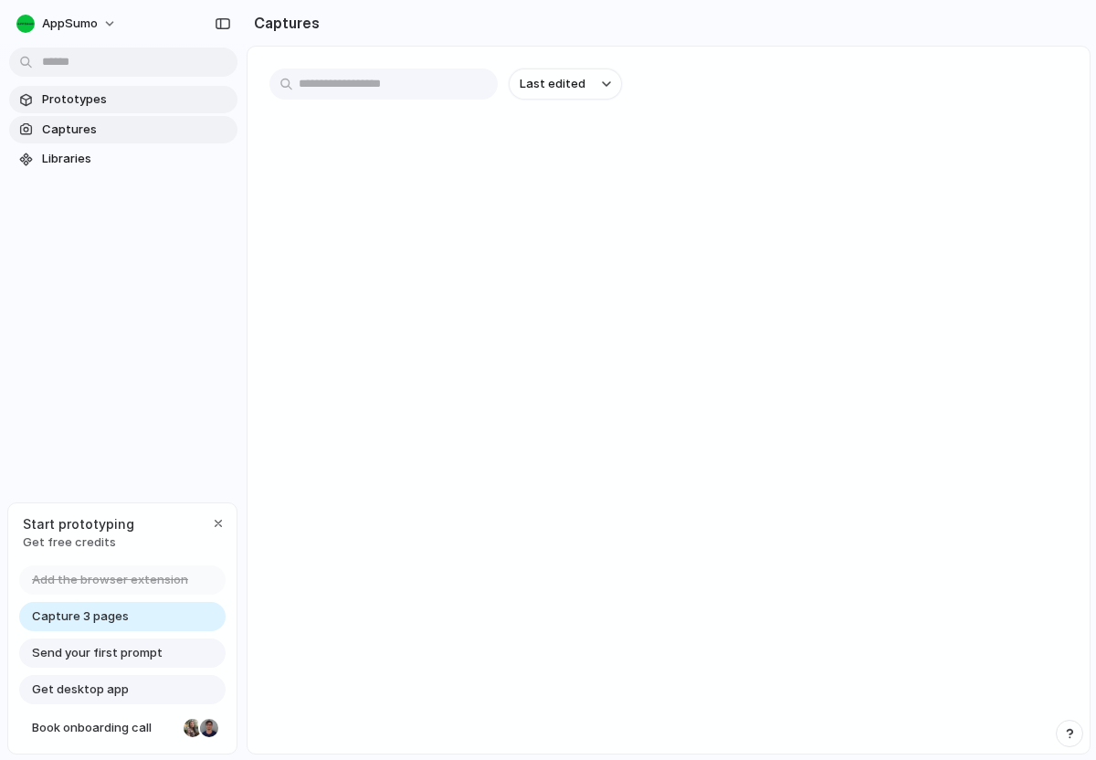
click at [112, 104] on span "Prototypes" at bounding box center [136, 99] width 188 height 18
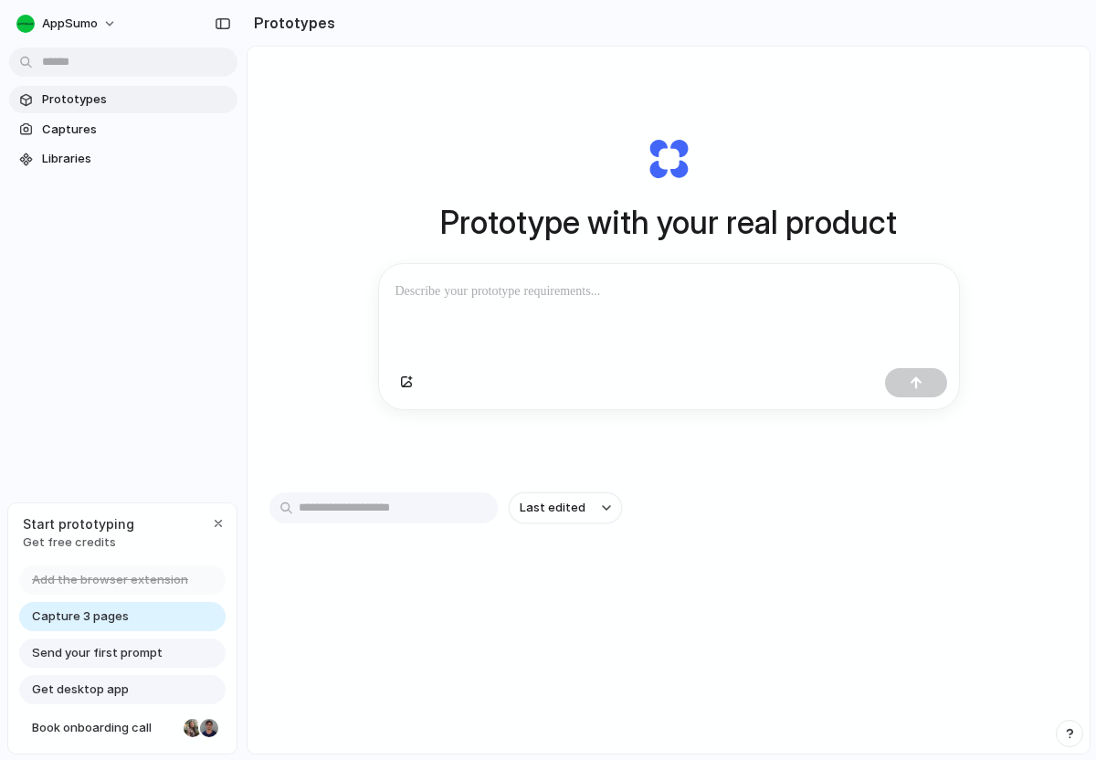
click at [428, 508] on input "text" at bounding box center [383, 507] width 228 height 31
click at [84, 125] on span "Captures" at bounding box center [136, 130] width 188 height 18
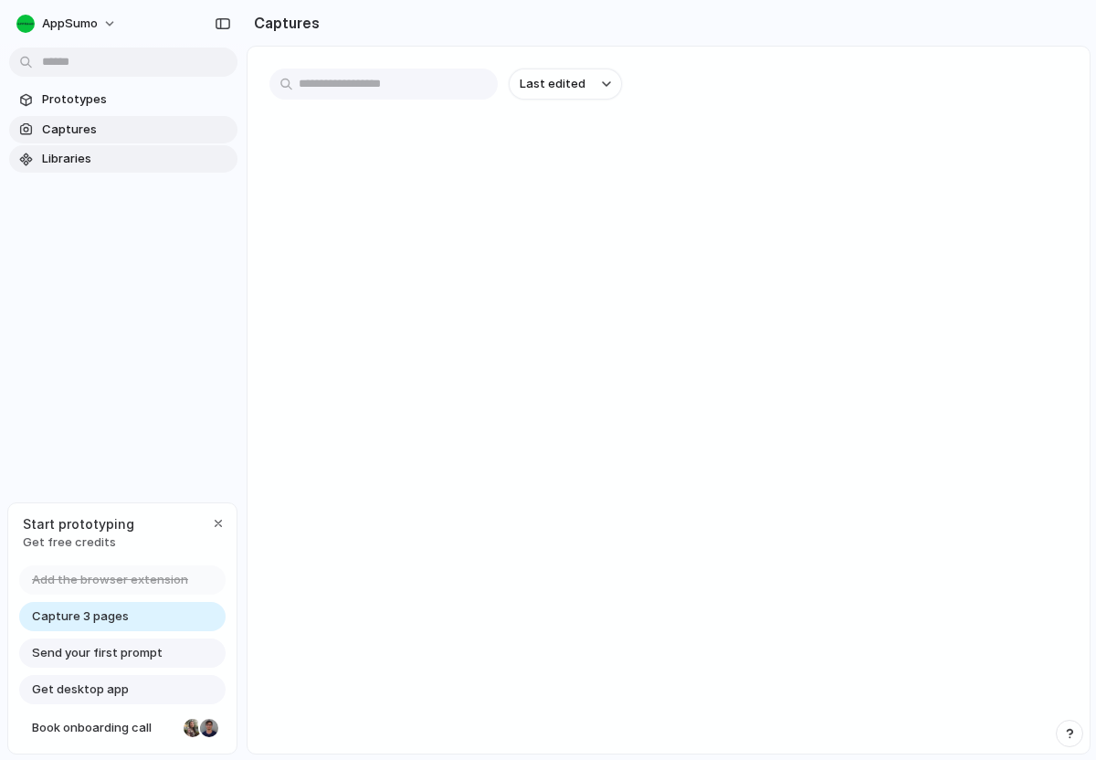
click at [84, 153] on span "Libraries" at bounding box center [136, 159] width 188 height 18
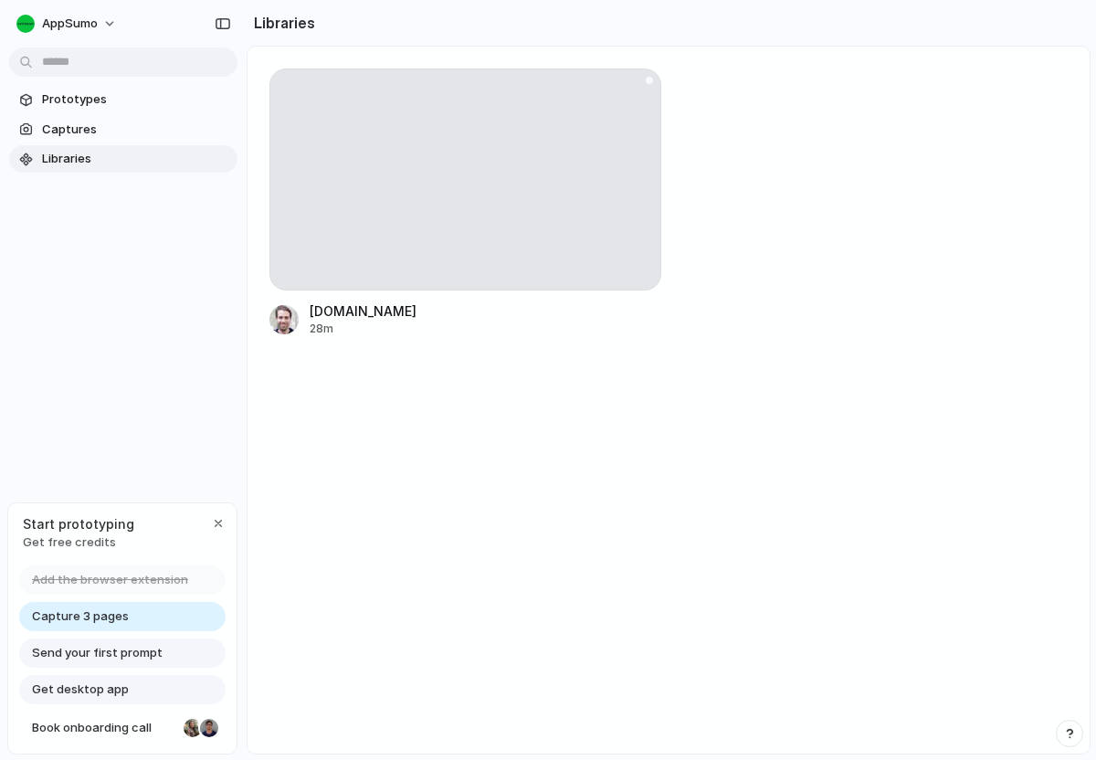
click at [515, 197] on div at bounding box center [465, 179] width 392 height 222
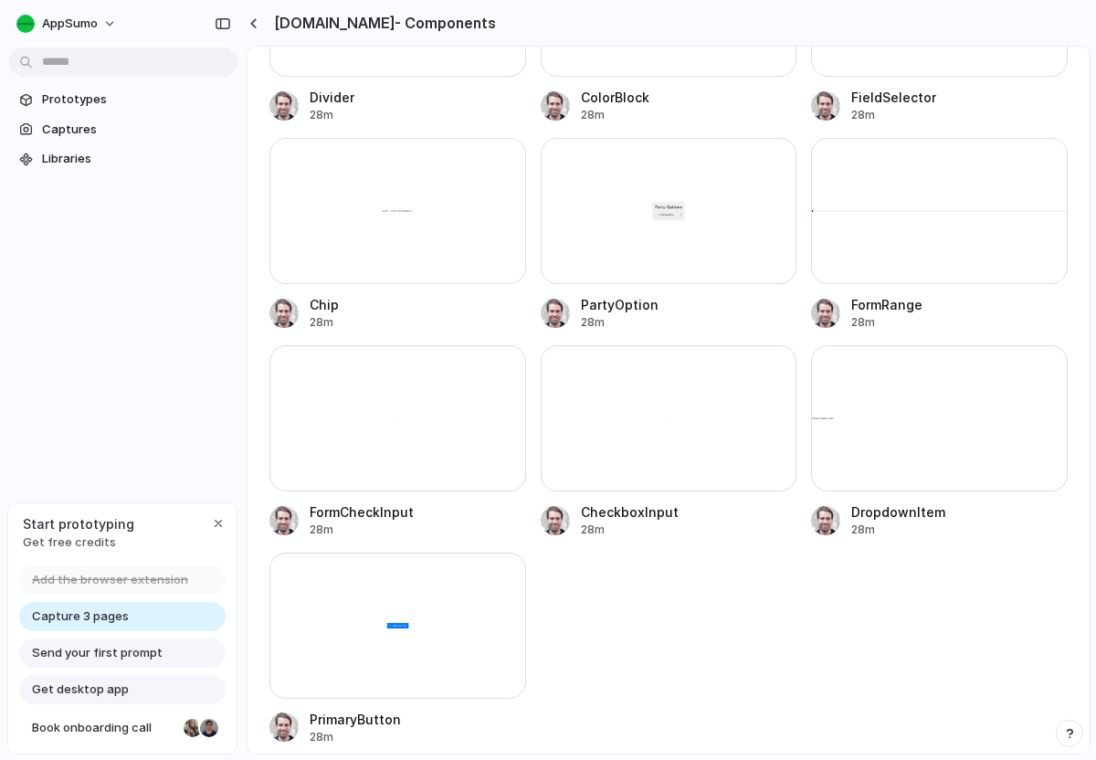
scroll to position [1001, 0]
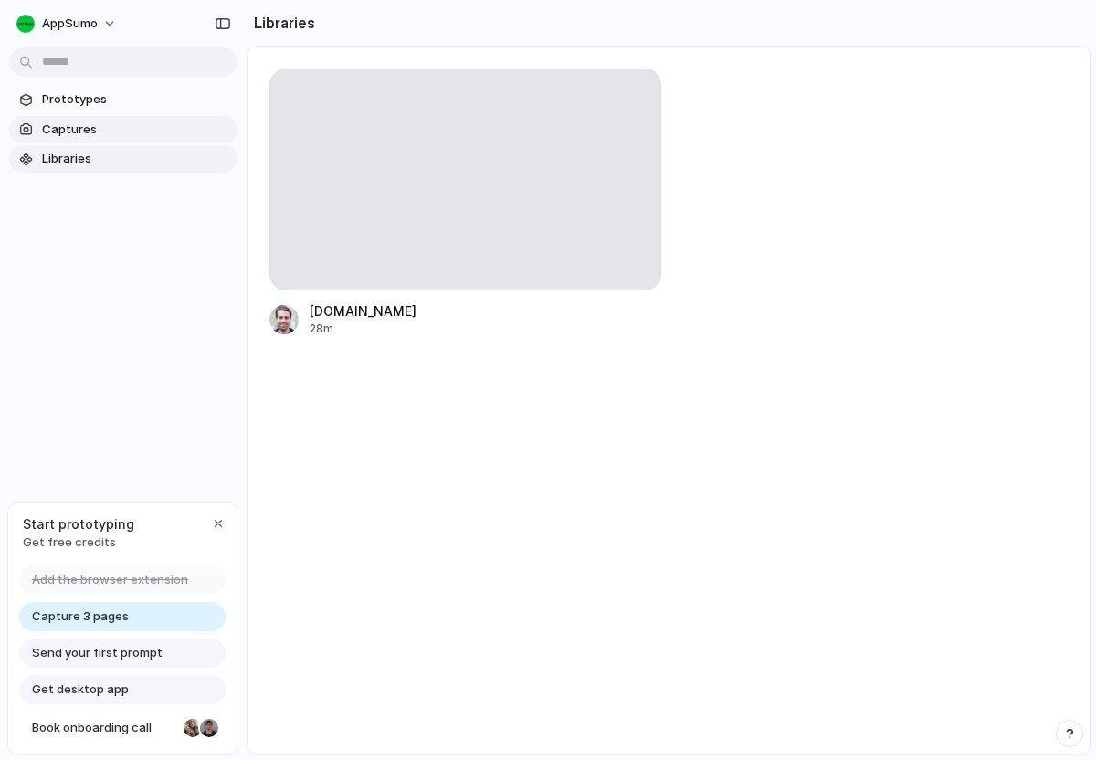
click at [85, 132] on span "Captures" at bounding box center [136, 130] width 188 height 18
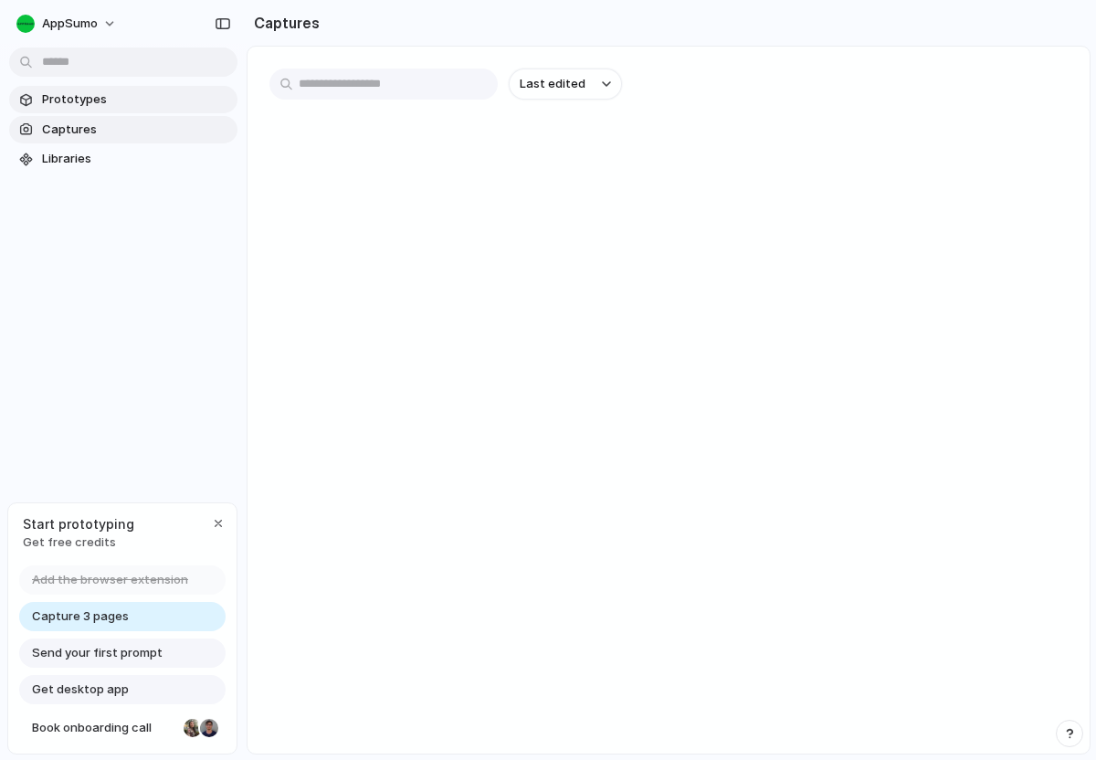
click at [86, 96] on span "Prototypes" at bounding box center [136, 99] width 188 height 18
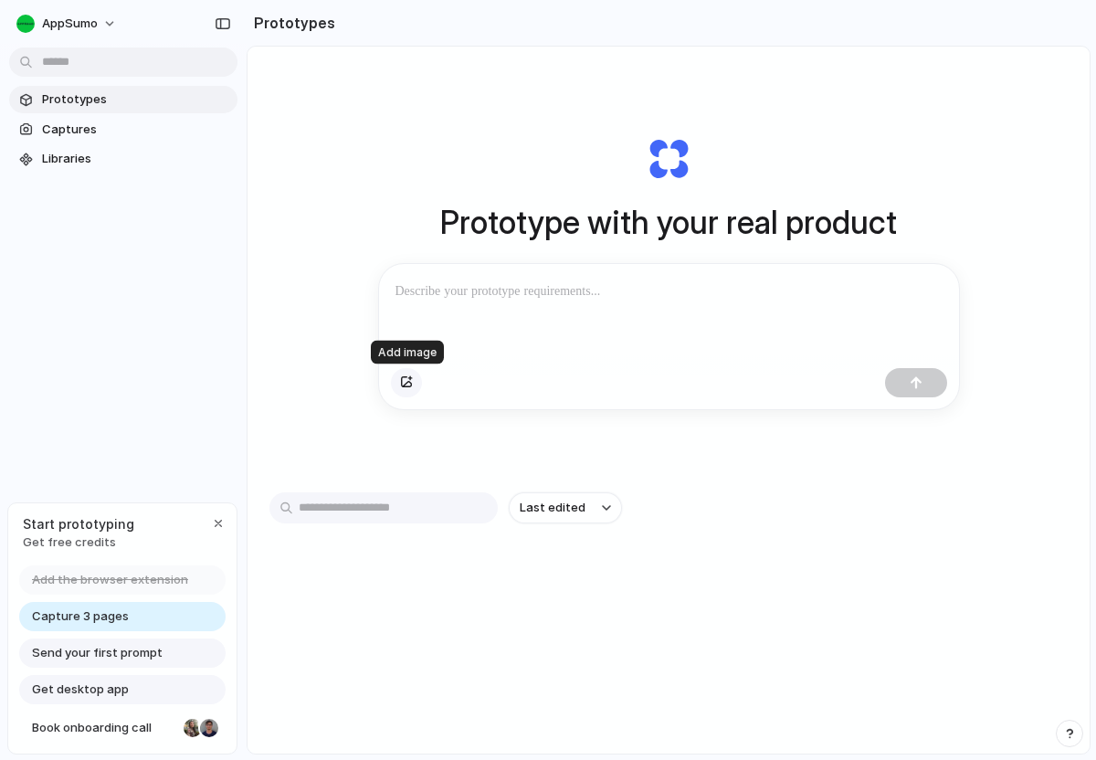
click at [408, 384] on div "button" at bounding box center [406, 382] width 13 height 11
click at [60, 35] on button "AppSumo" at bounding box center [67, 23] width 117 height 29
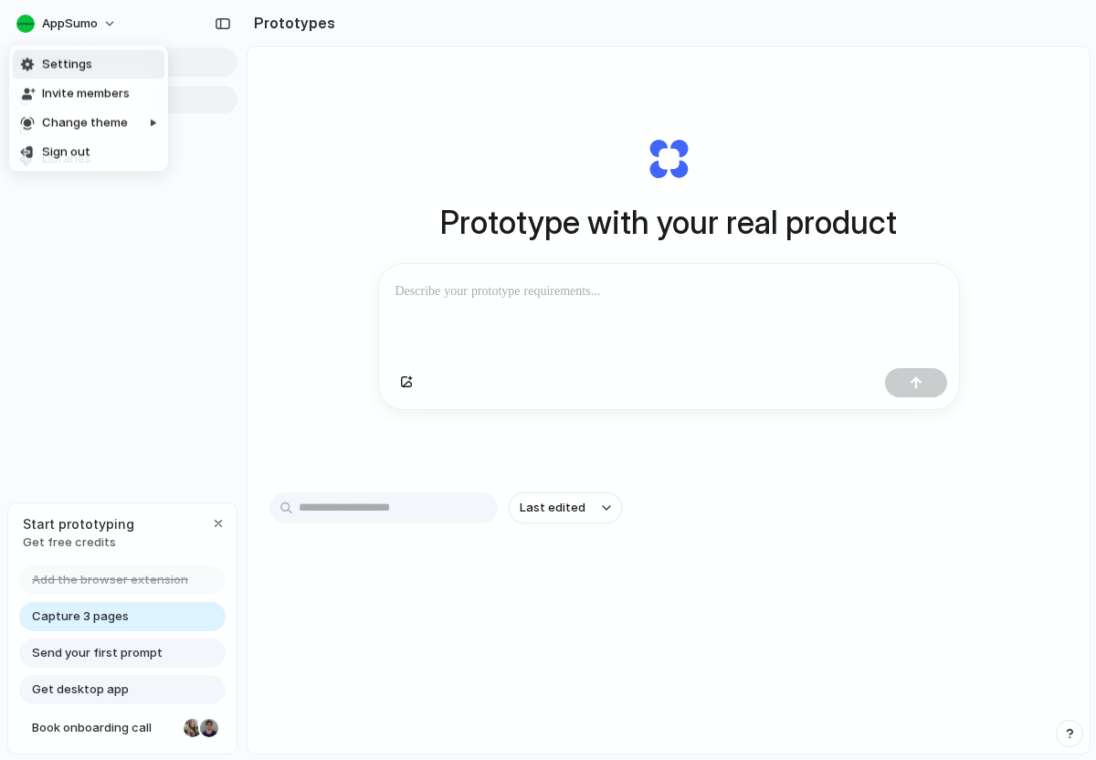
click at [78, 60] on span "Settings" at bounding box center [67, 65] width 50 height 18
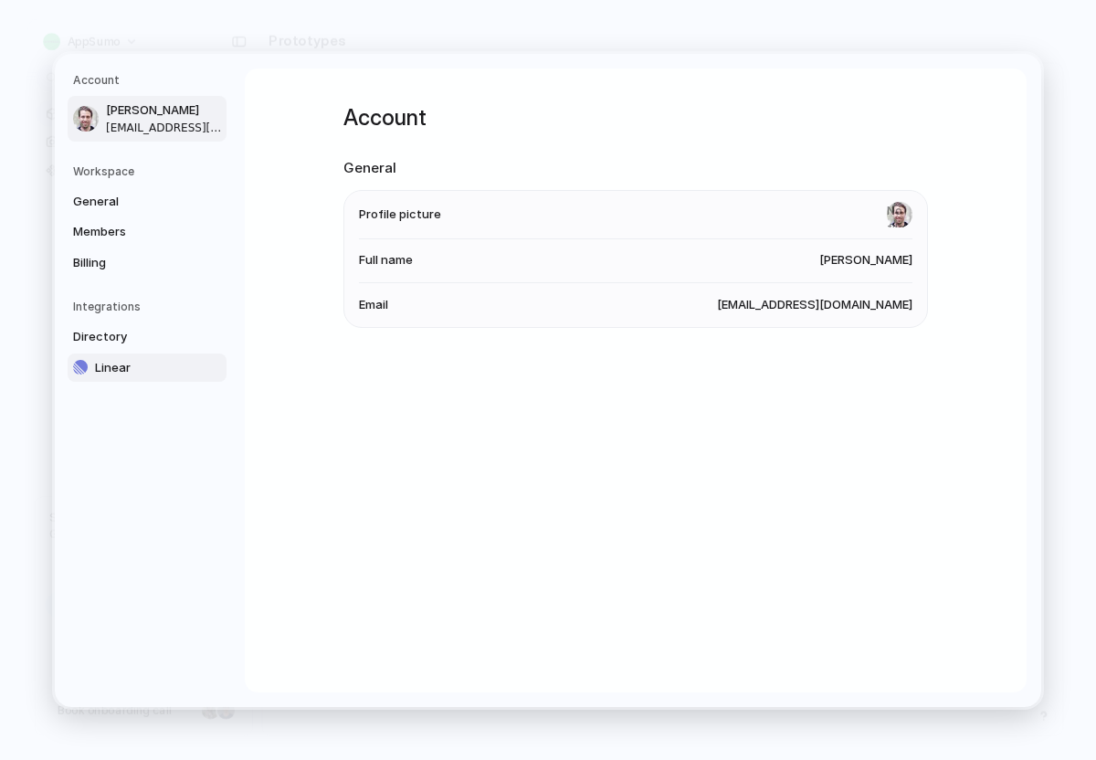
click at [112, 368] on span "Linear" at bounding box center [153, 367] width 117 height 18
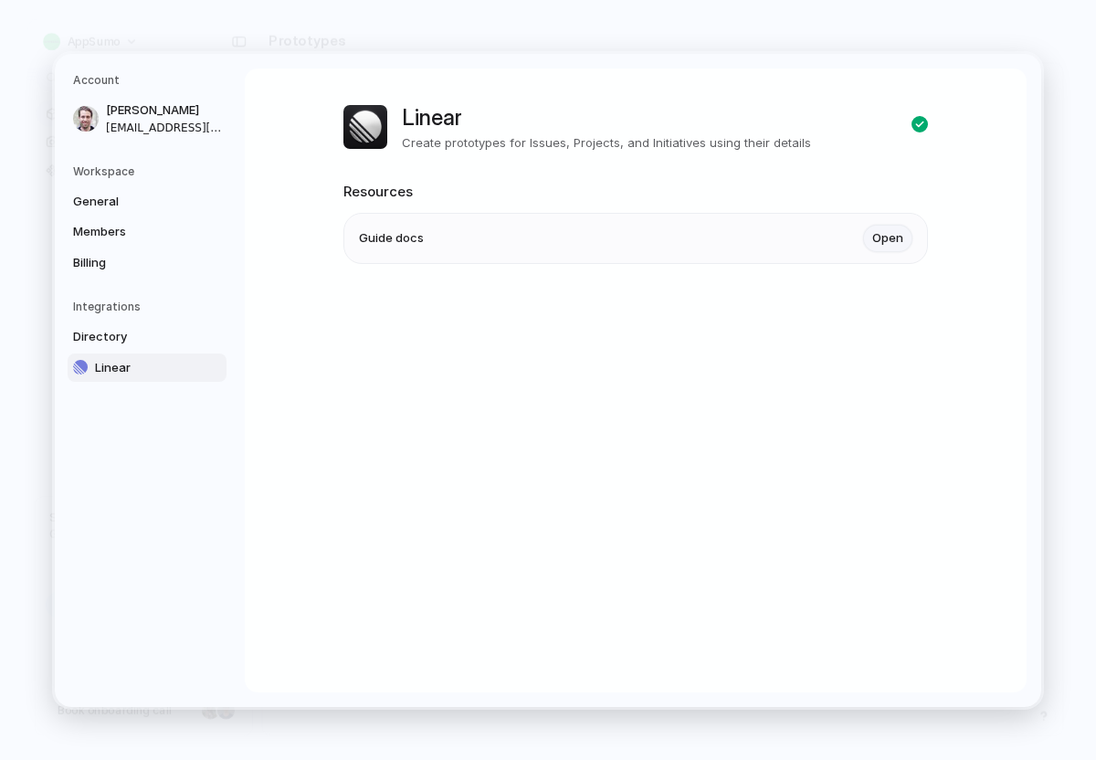
click at [891, 237] on link "Open" at bounding box center [887, 238] width 49 height 27
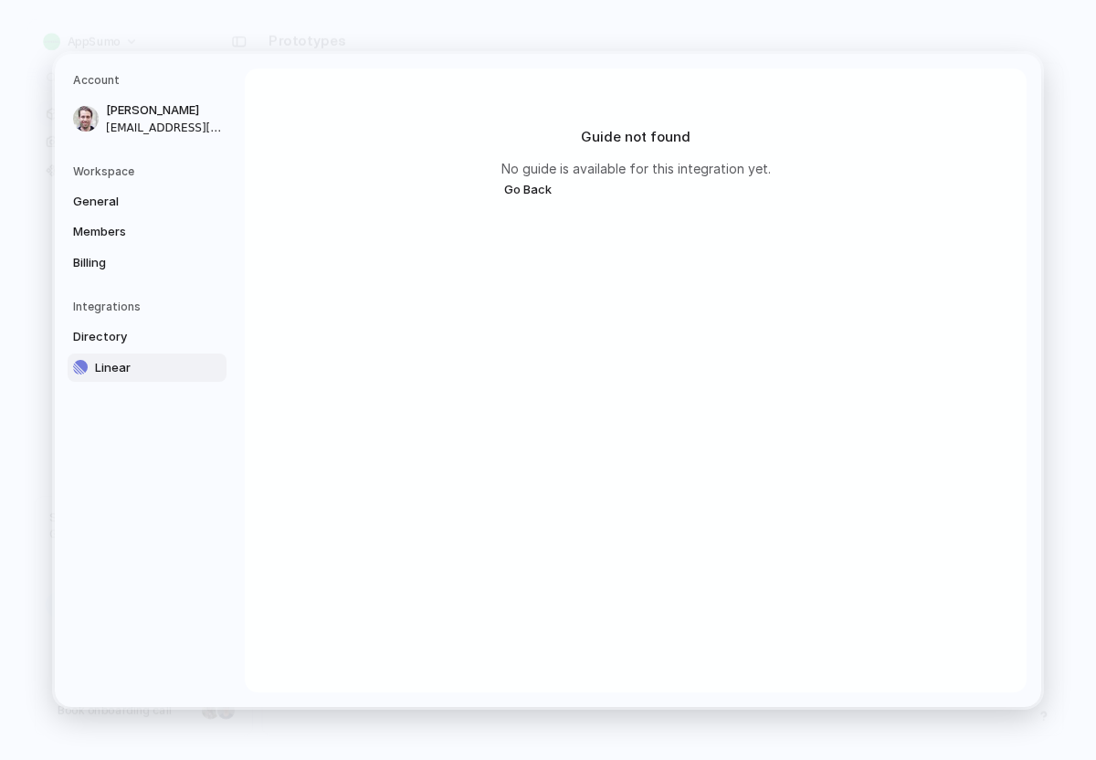
click at [514, 185] on button "Go Back" at bounding box center [527, 189] width 53 height 24
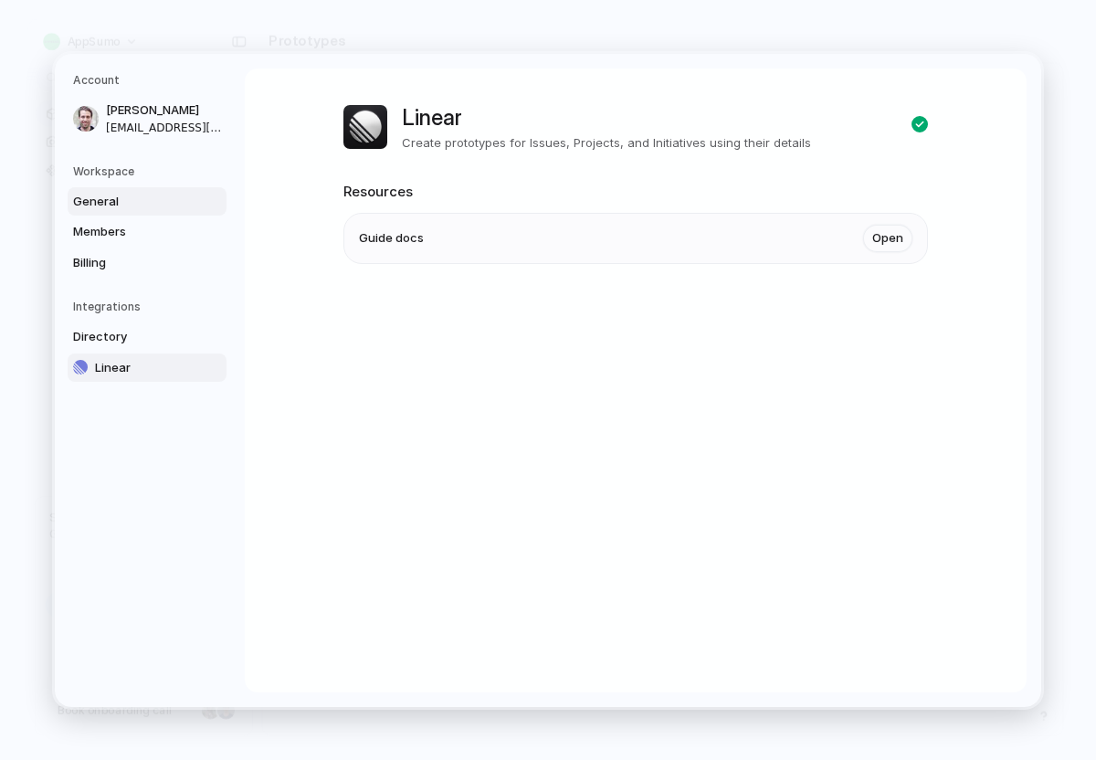
click at [126, 195] on span "General" at bounding box center [131, 201] width 117 height 18
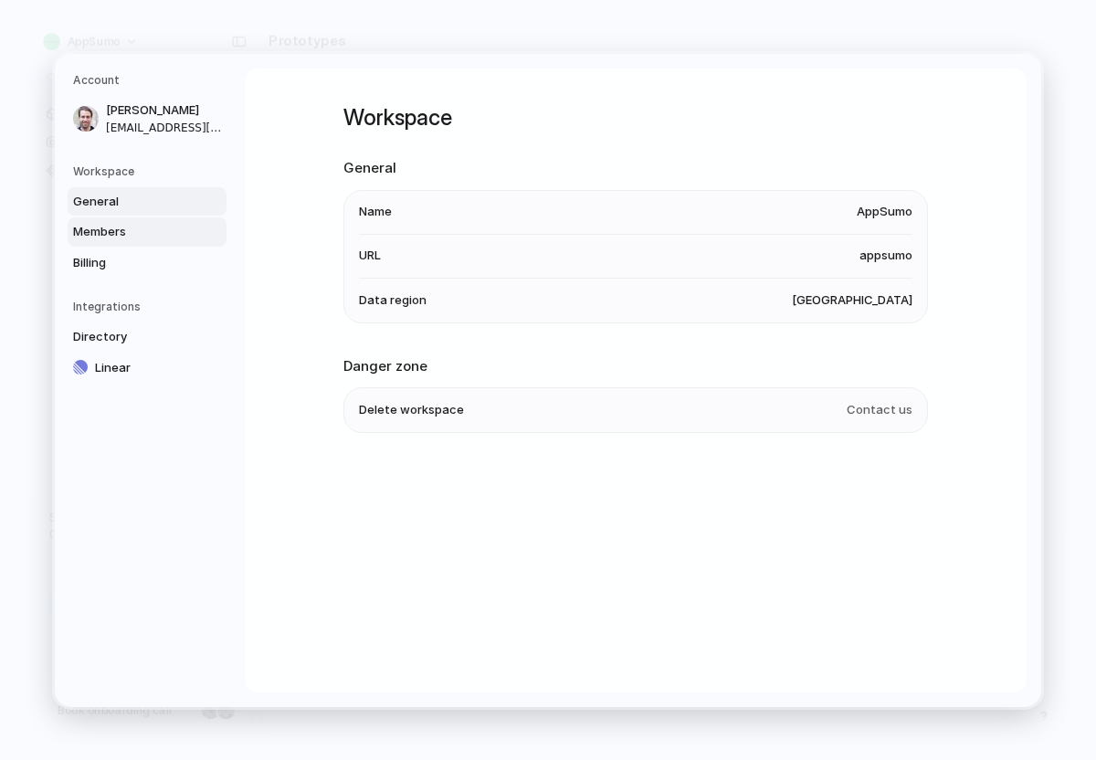
click at [116, 226] on span "Members" at bounding box center [131, 232] width 117 height 18
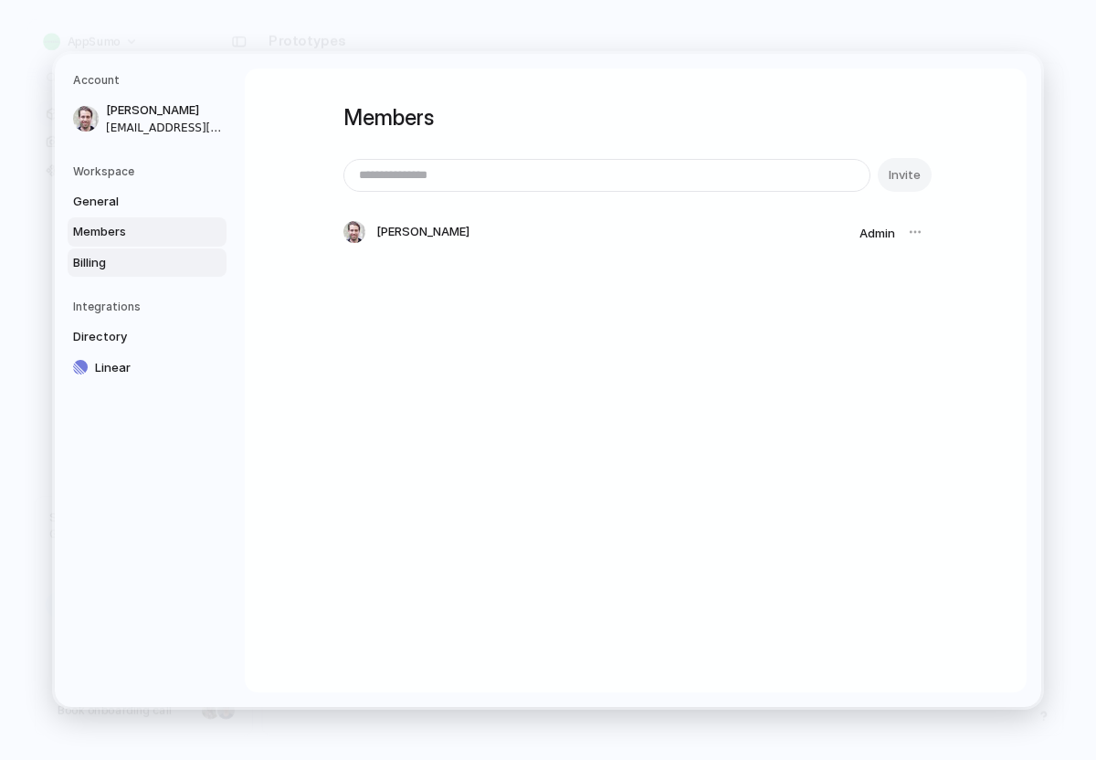
click at [129, 262] on span "Billing" at bounding box center [131, 262] width 117 height 18
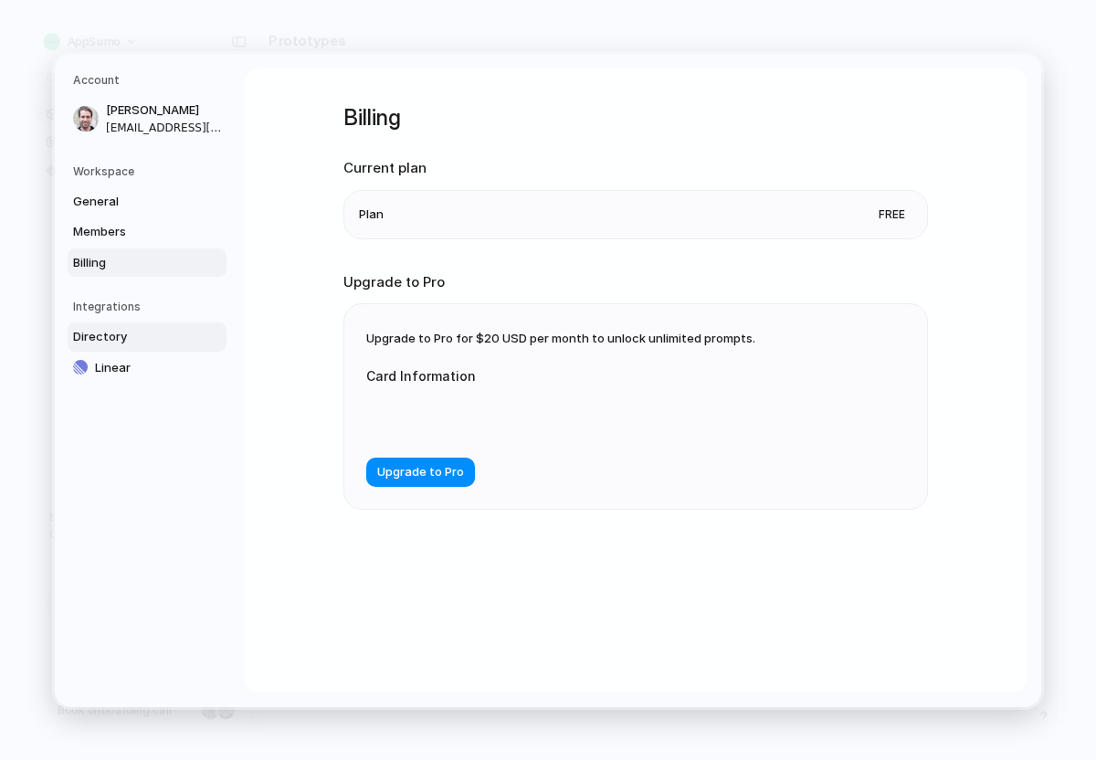
click at [131, 322] on link "Directory" at bounding box center [147, 336] width 159 height 29
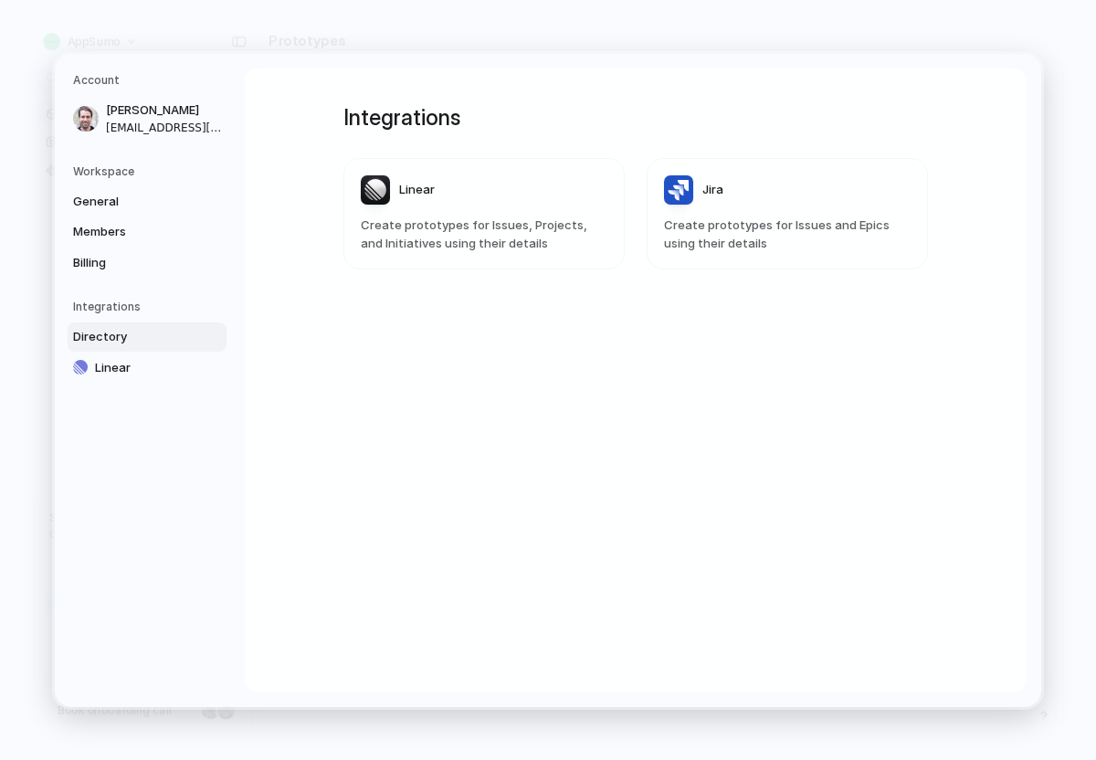
click at [471, 216] on span "Create prototypes for Issues, Projects, and Initiatives using their details" at bounding box center [484, 234] width 247 height 36
